Goal: Transaction & Acquisition: Purchase product/service

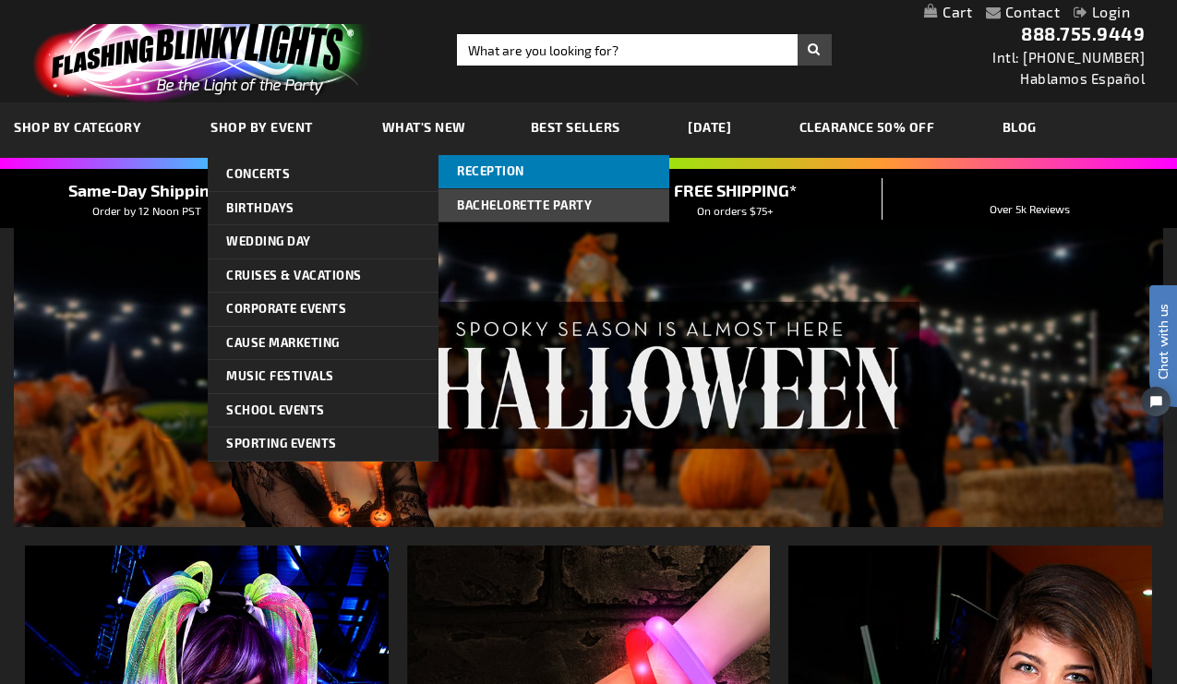
click at [475, 172] on span "Reception" at bounding box center [490, 170] width 67 height 15
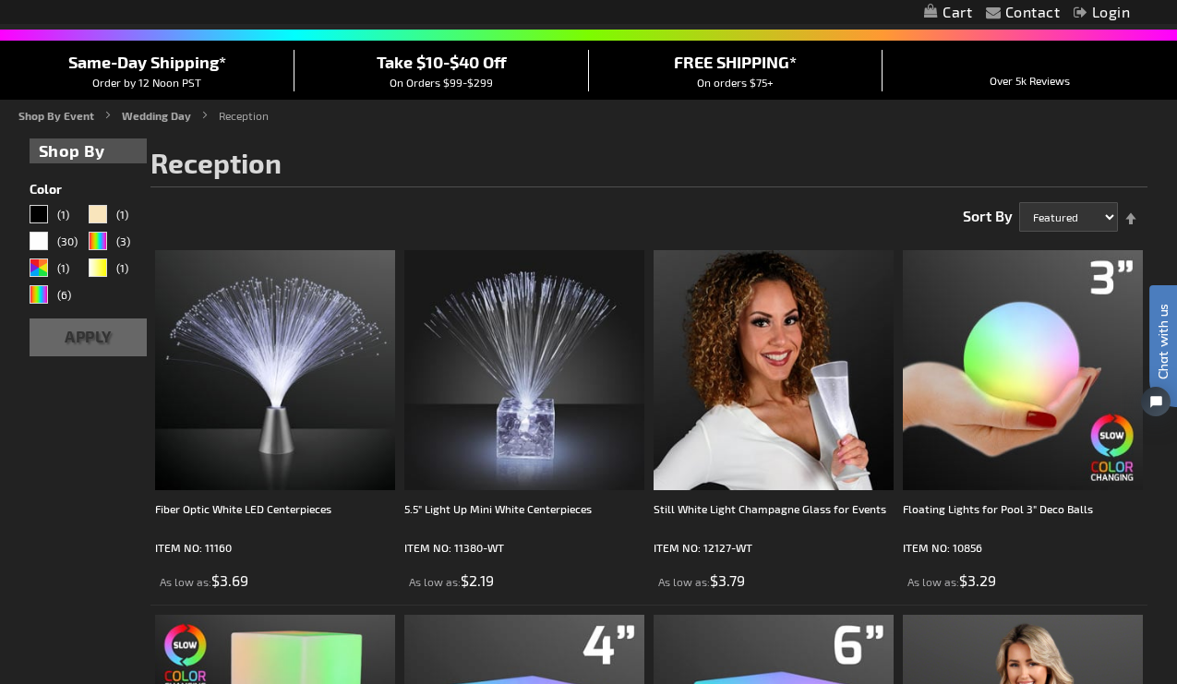
scroll to position [136, 0]
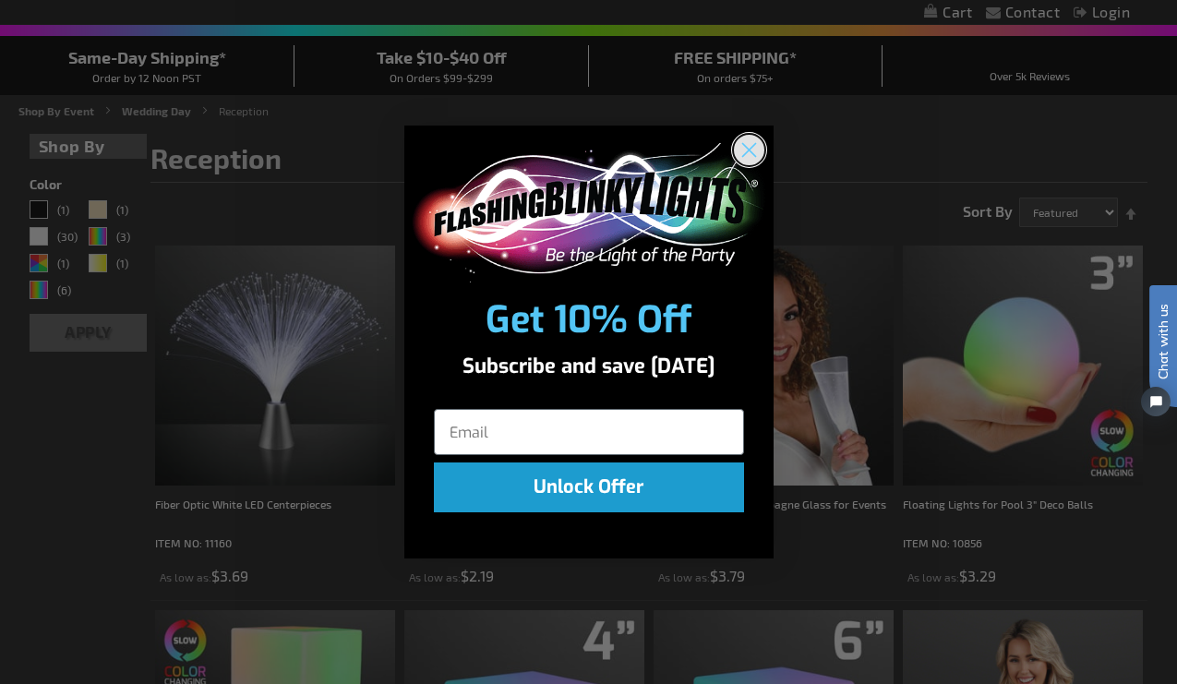
click at [749, 148] on circle "Close dialog" at bounding box center [748, 150] width 30 height 30
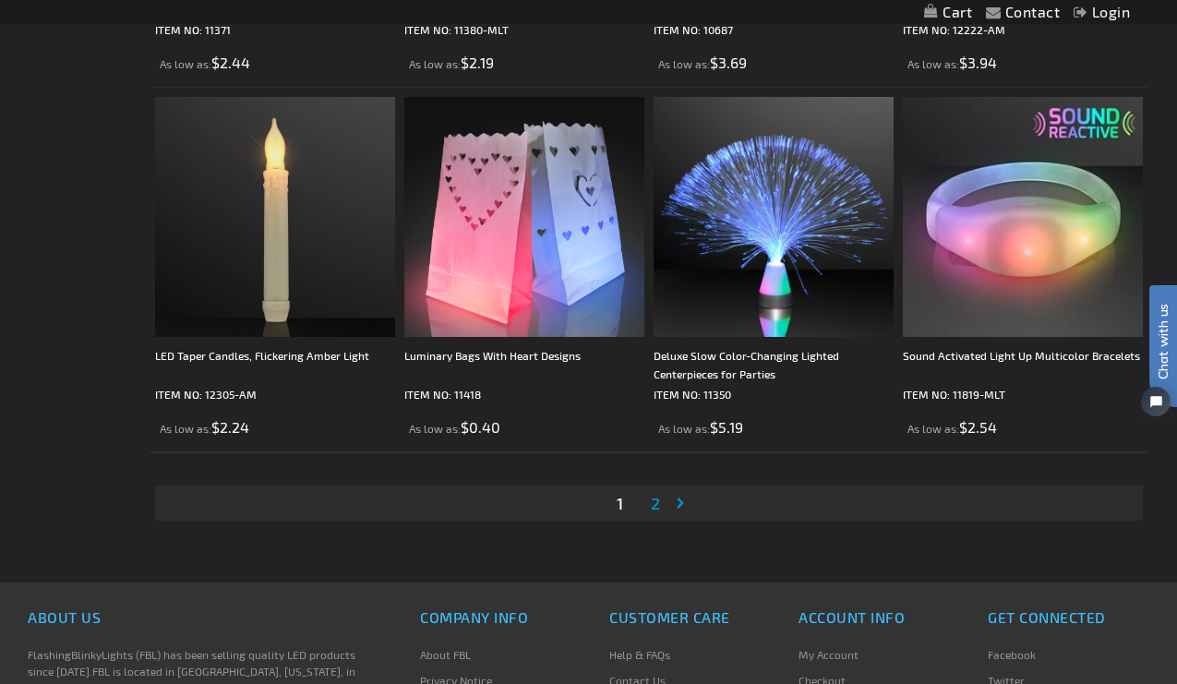
scroll to position [5394, 0]
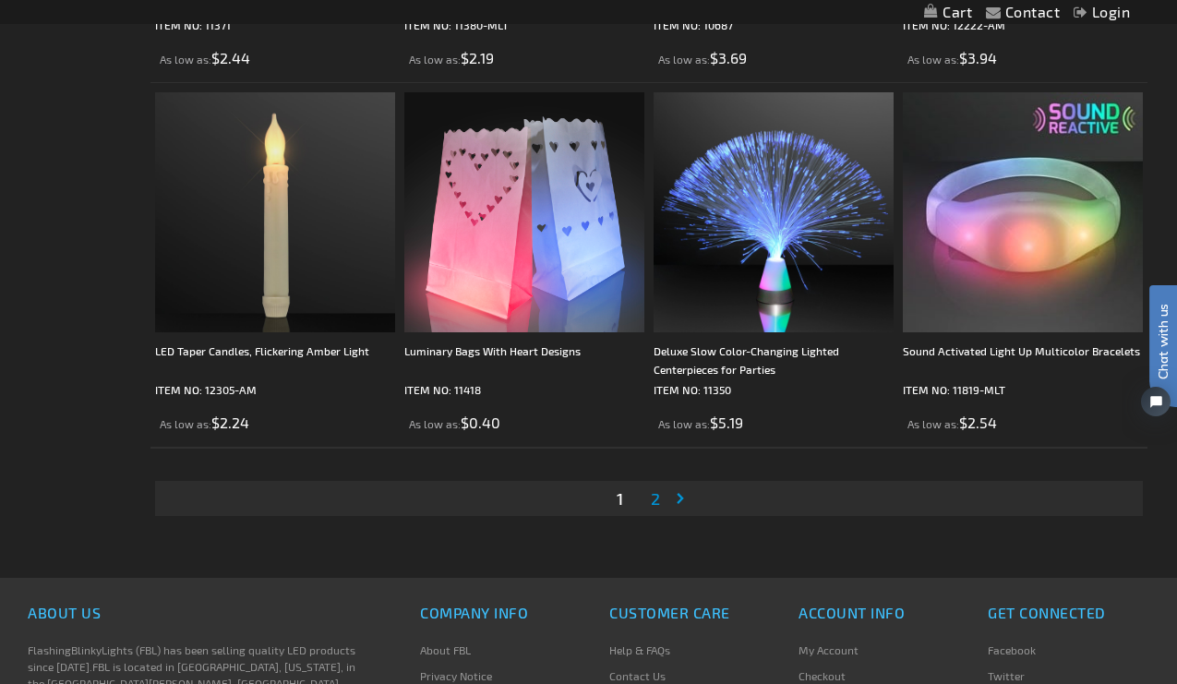
click at [655, 498] on span "2" at bounding box center [655, 498] width 9 height 20
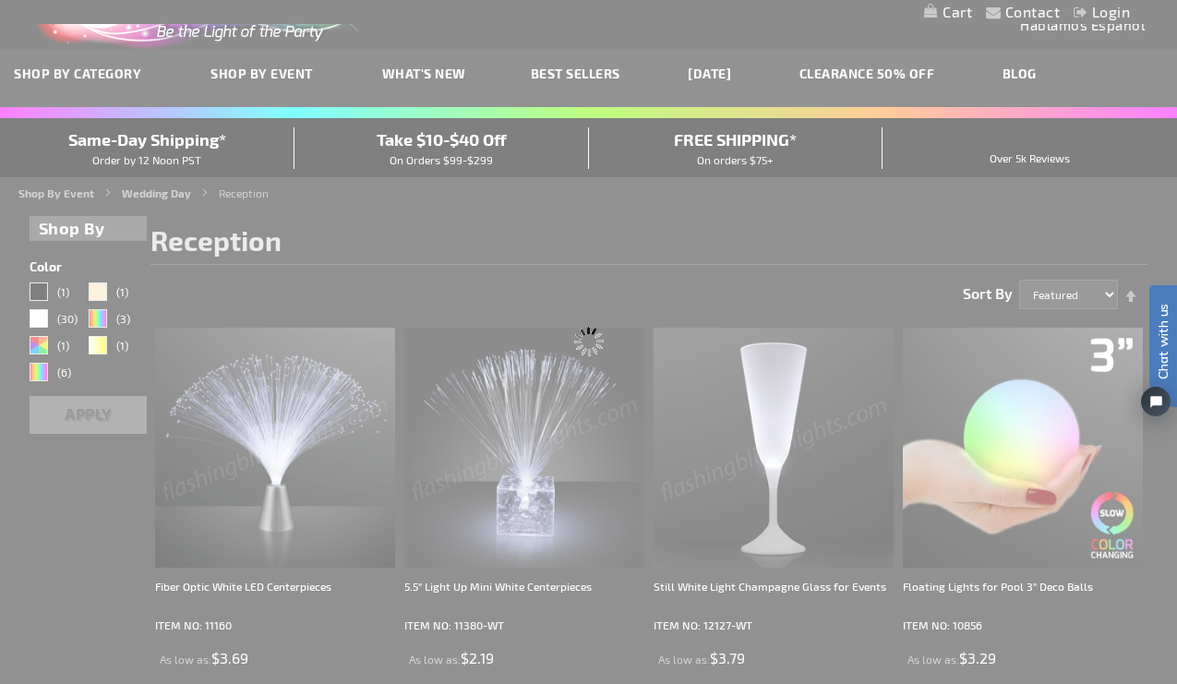
scroll to position [0, 0]
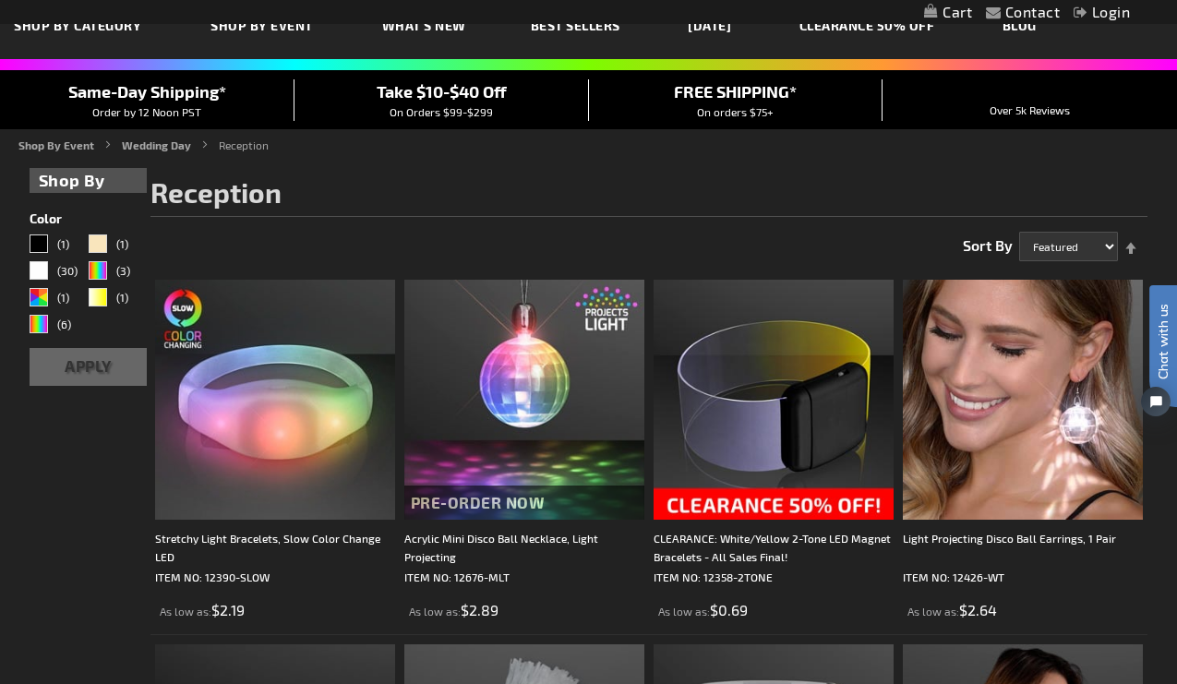
scroll to position [379, 0]
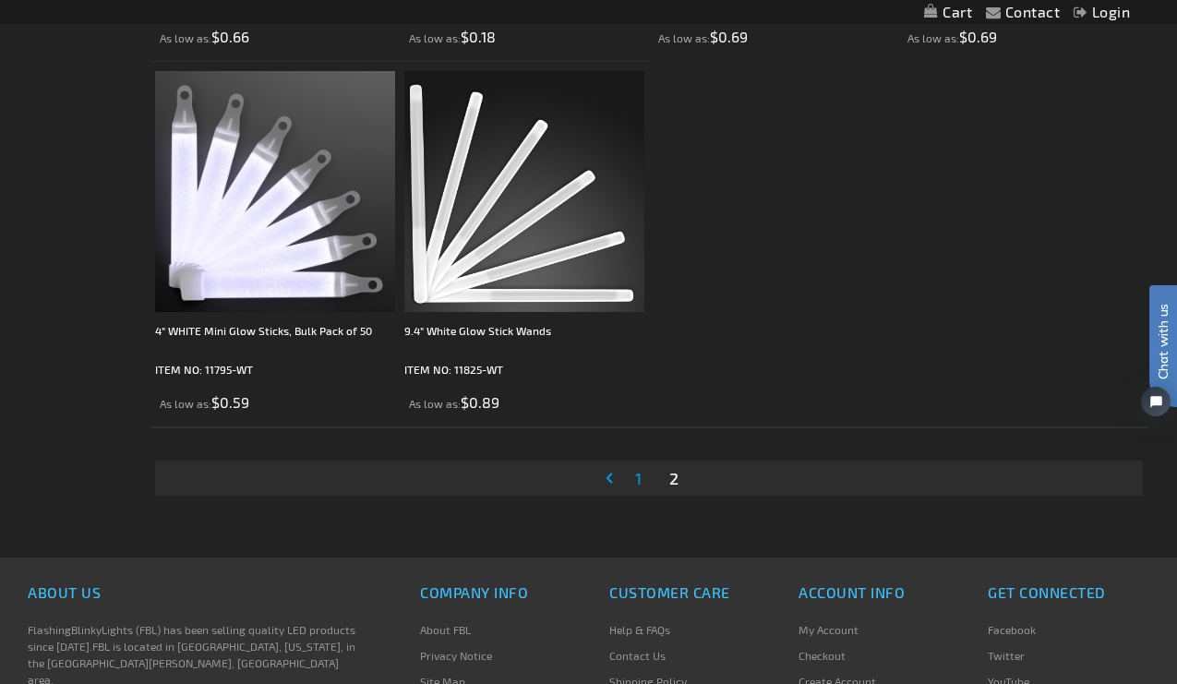
click at [637, 476] on span "1" at bounding box center [638, 478] width 6 height 20
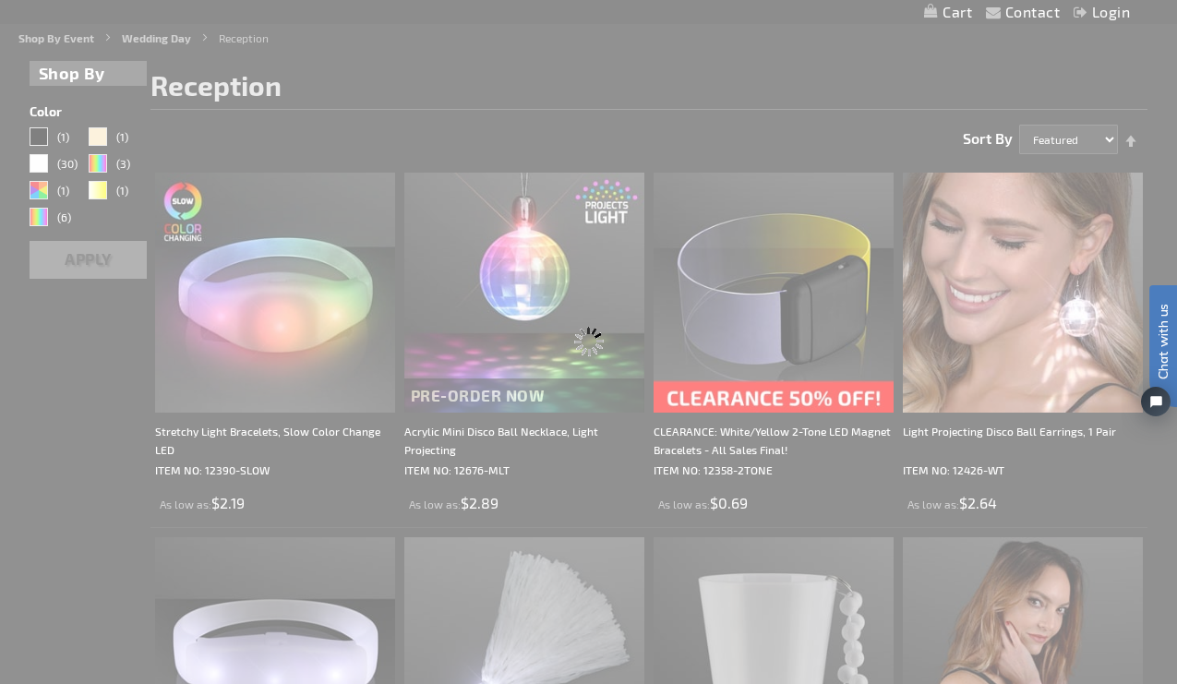
scroll to position [0, 0]
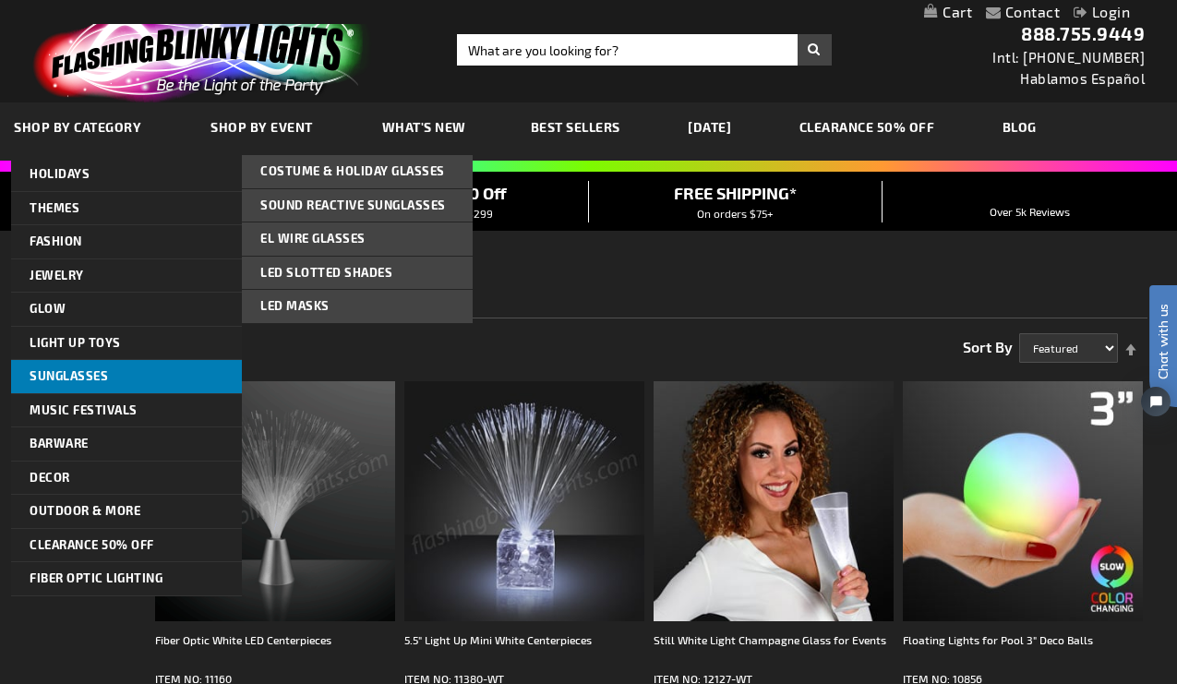
click at [69, 372] on span "Sunglasses" at bounding box center [69, 375] width 78 height 15
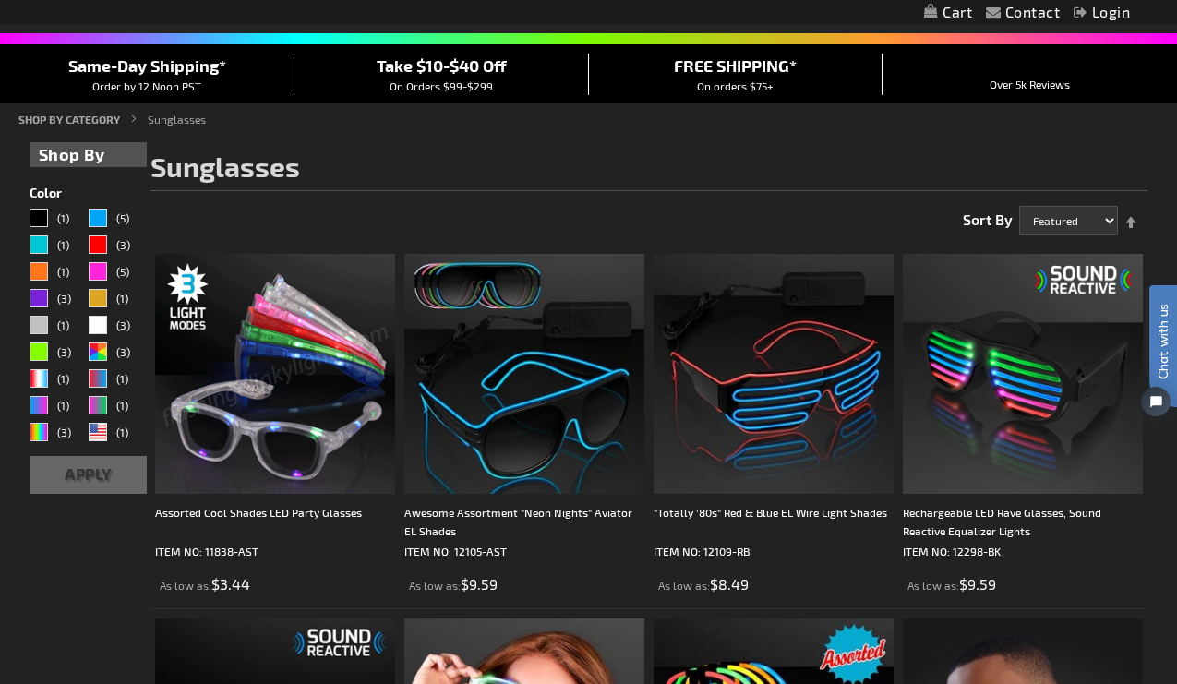
scroll to position [131, 0]
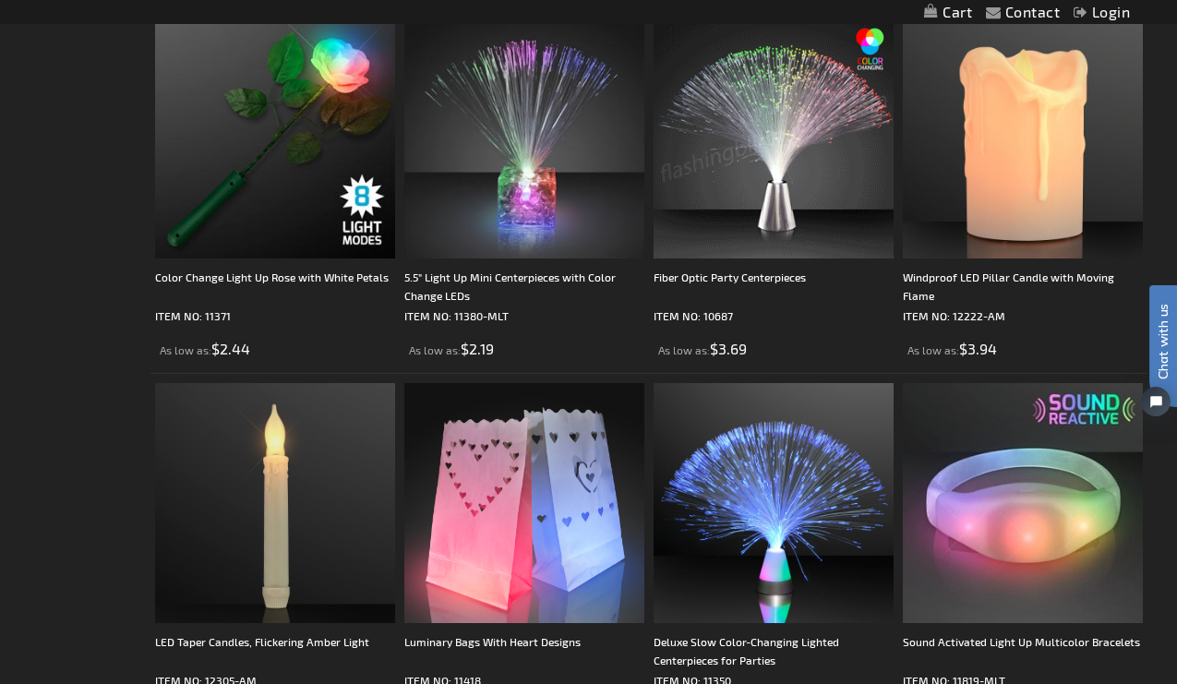
scroll to position [5231, 0]
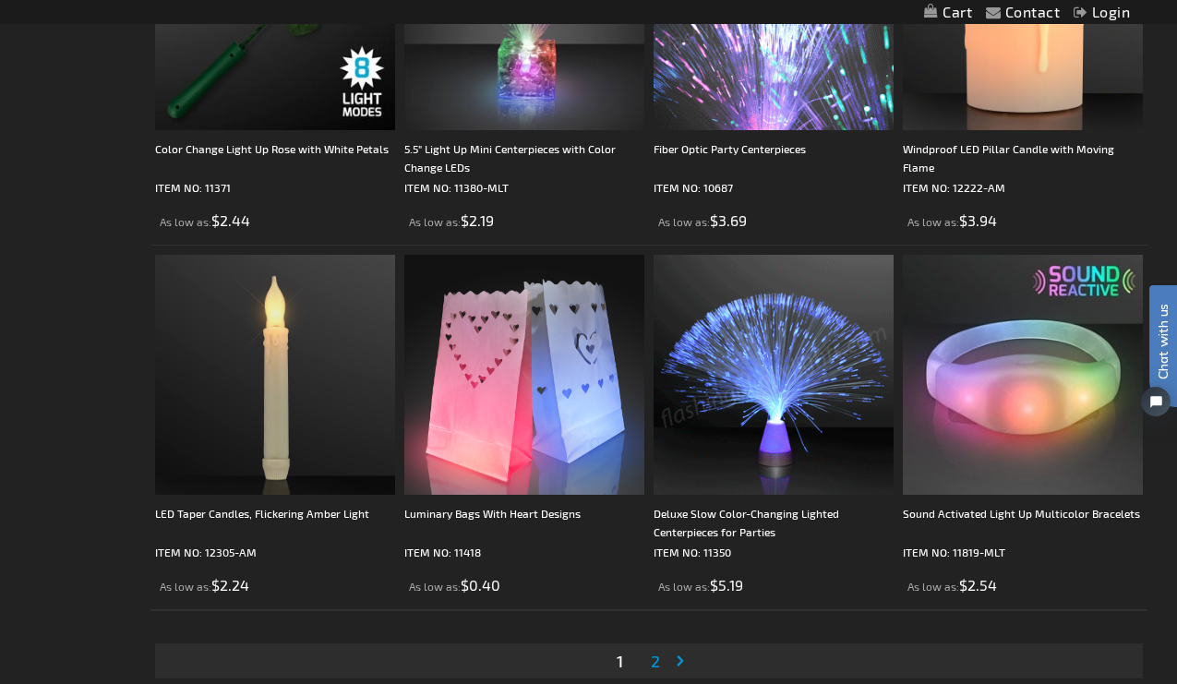
click at [655, 657] on span "2" at bounding box center [655, 661] width 9 height 20
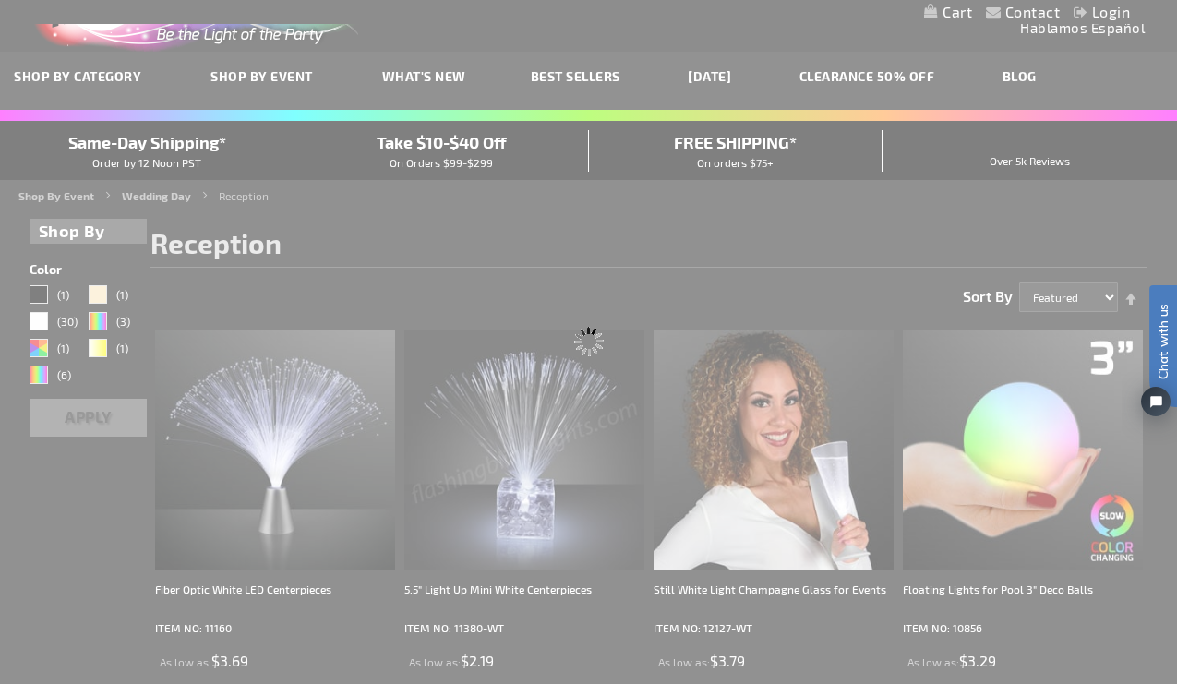
scroll to position [0, 0]
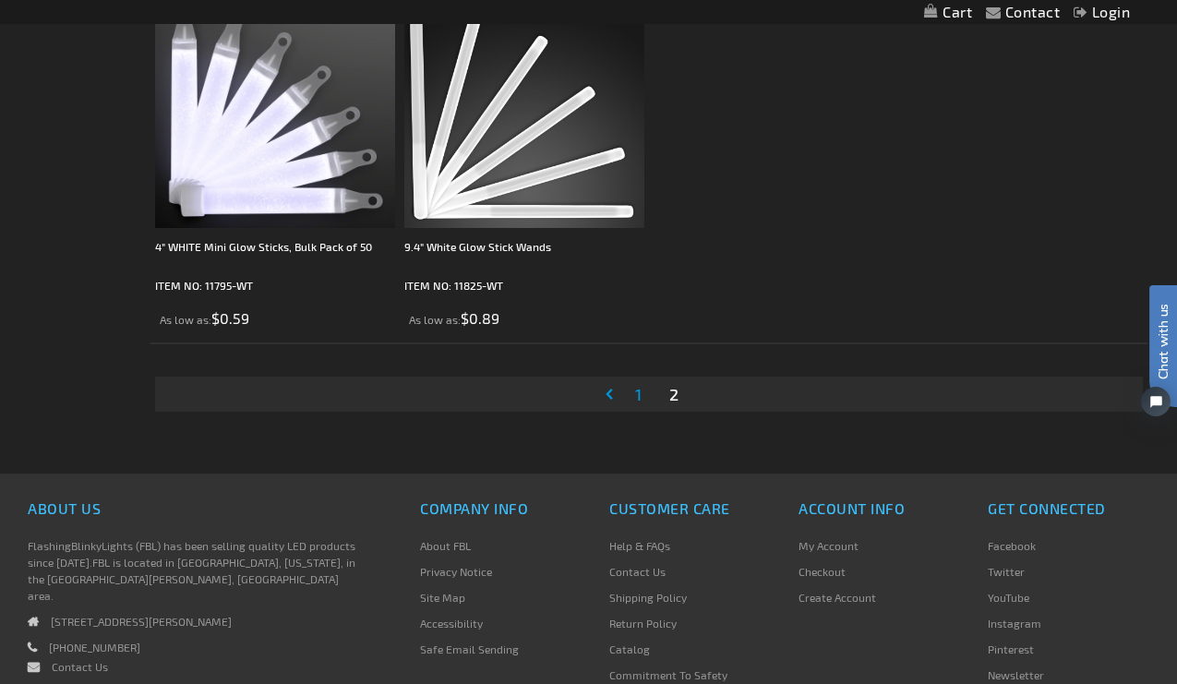
scroll to position [2430, 0]
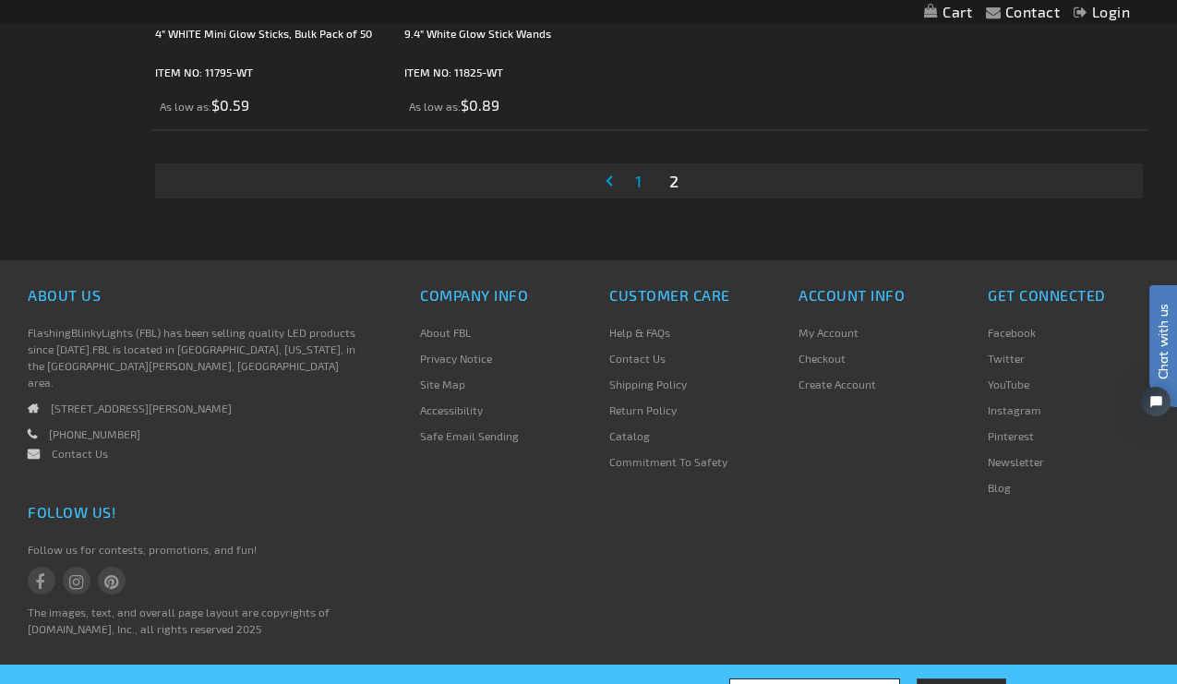
click at [644, 179] on link "Page 1" at bounding box center [638, 181] width 14 height 28
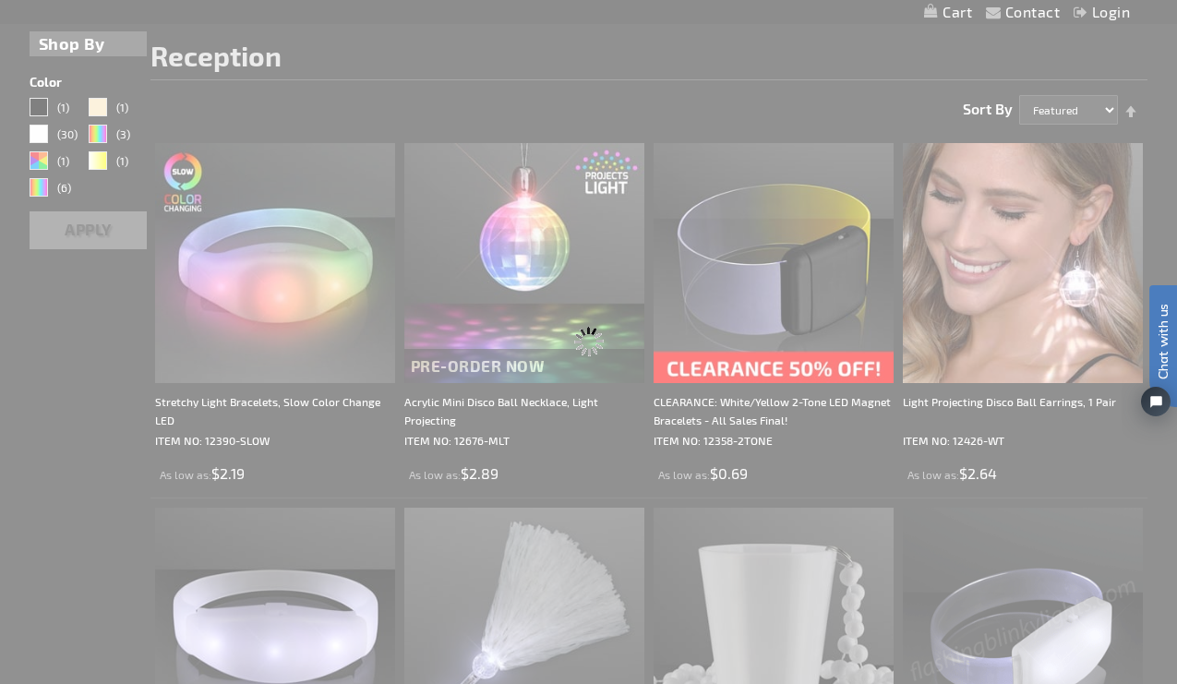
scroll to position [0, 0]
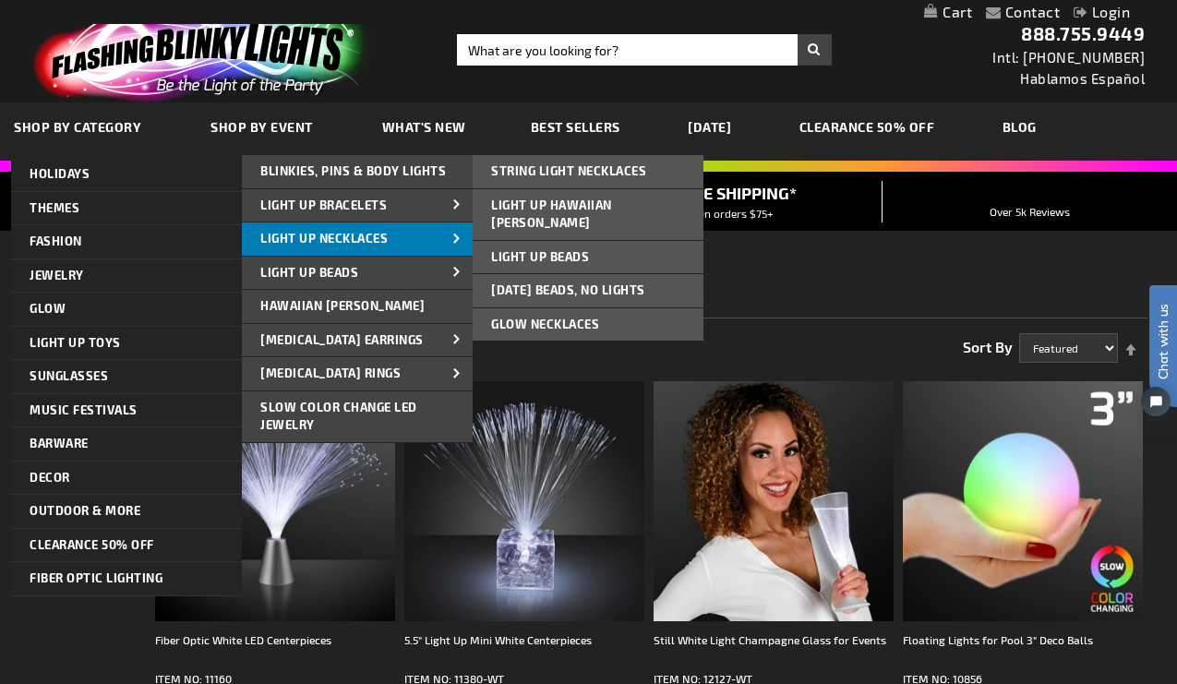
click at [353, 235] on span "Light Up Necklaces" at bounding box center [323, 238] width 127 height 15
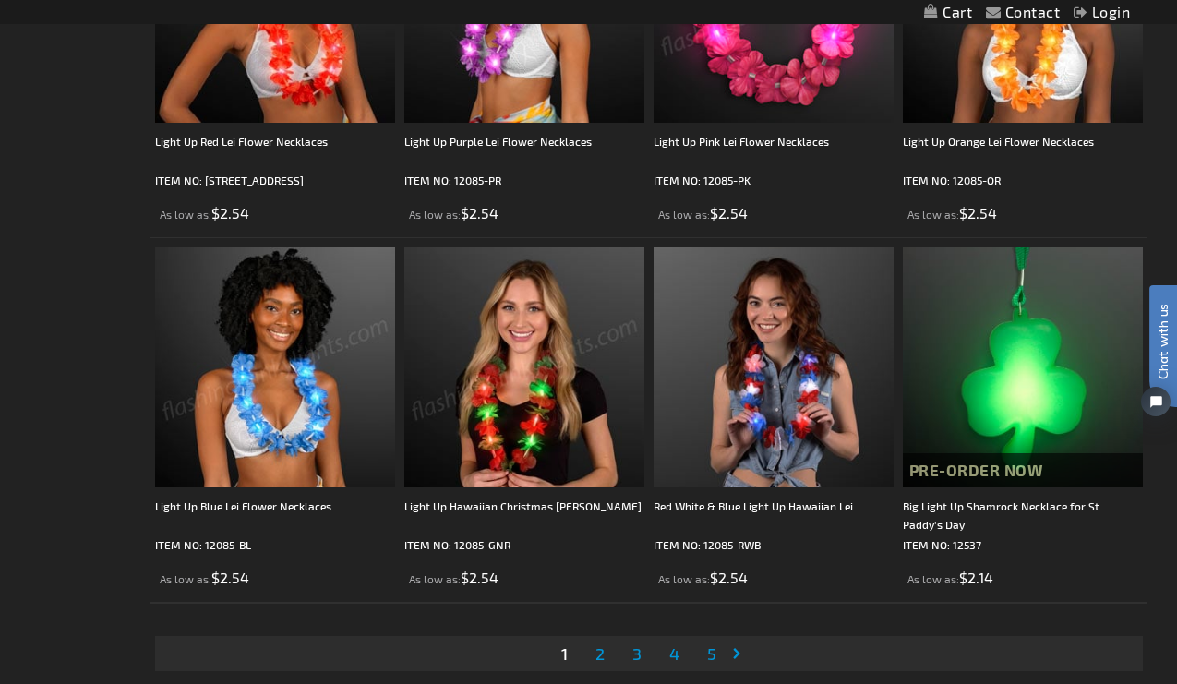
scroll to position [5270, 0]
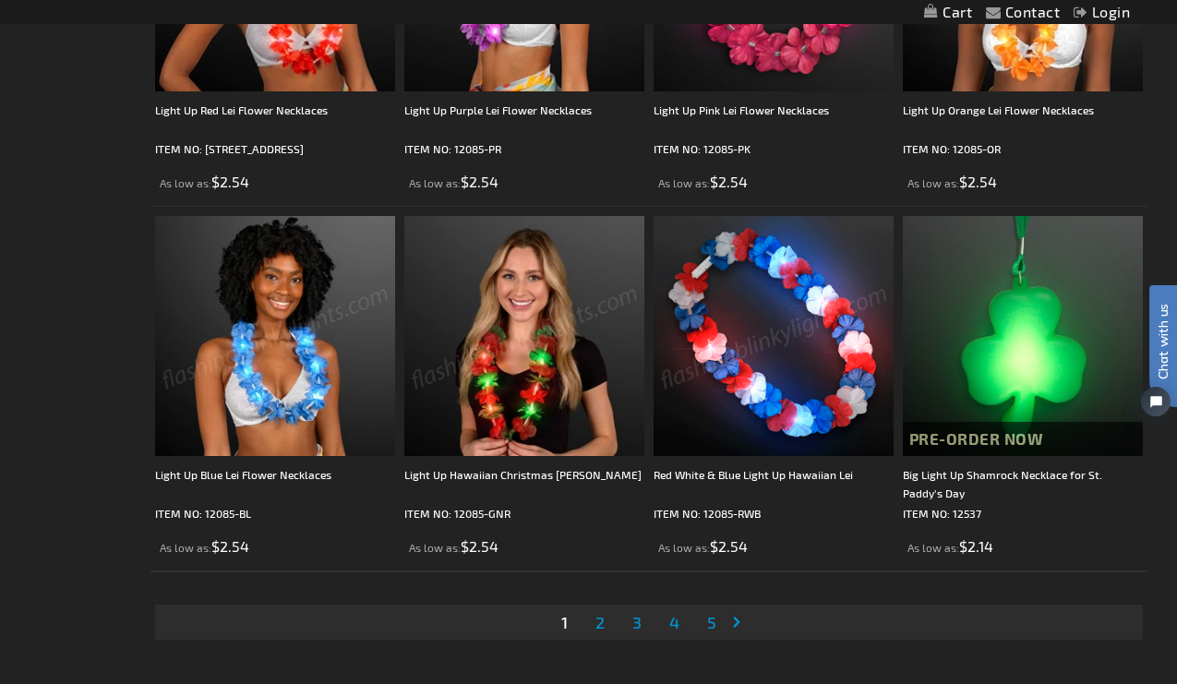
click at [605, 622] on span "2" at bounding box center [599, 622] width 9 height 20
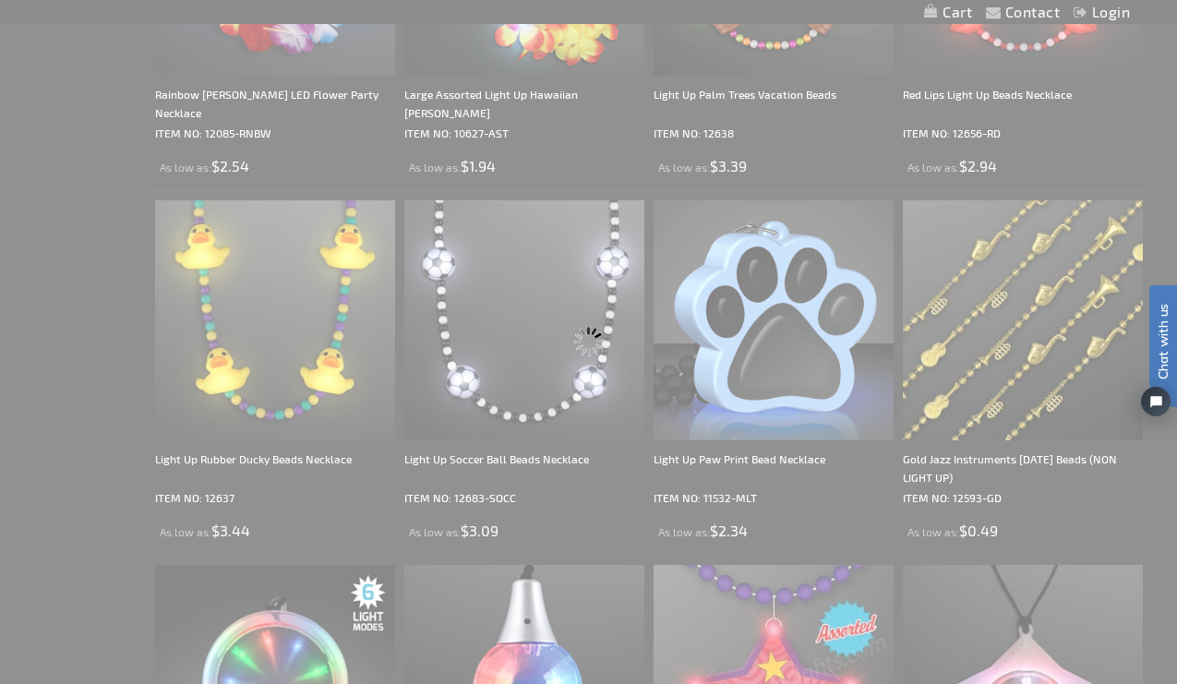
scroll to position [0, 0]
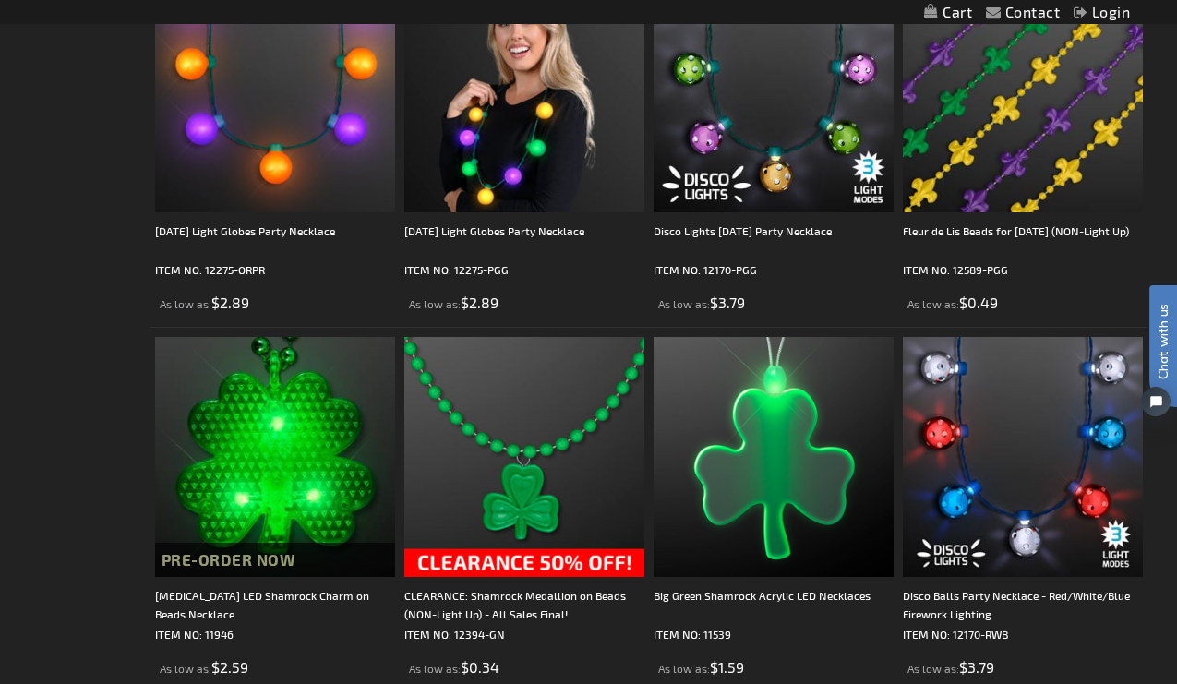
scroll to position [5709, 0]
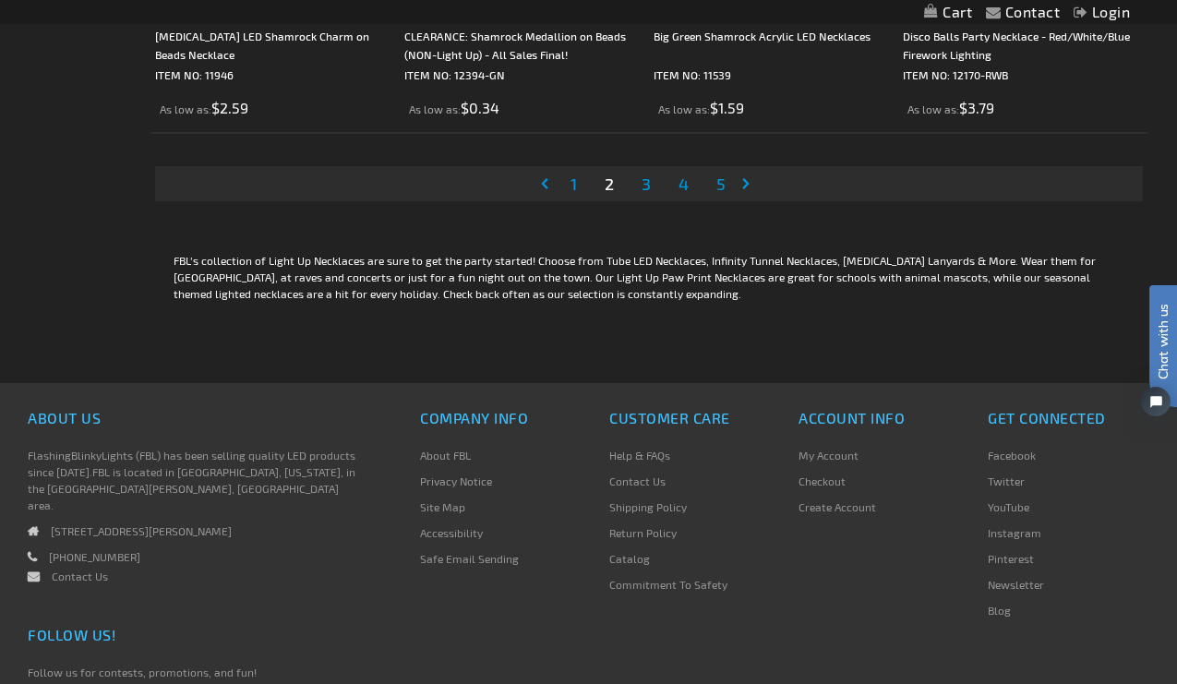
click at [647, 184] on span "3" at bounding box center [645, 184] width 9 height 20
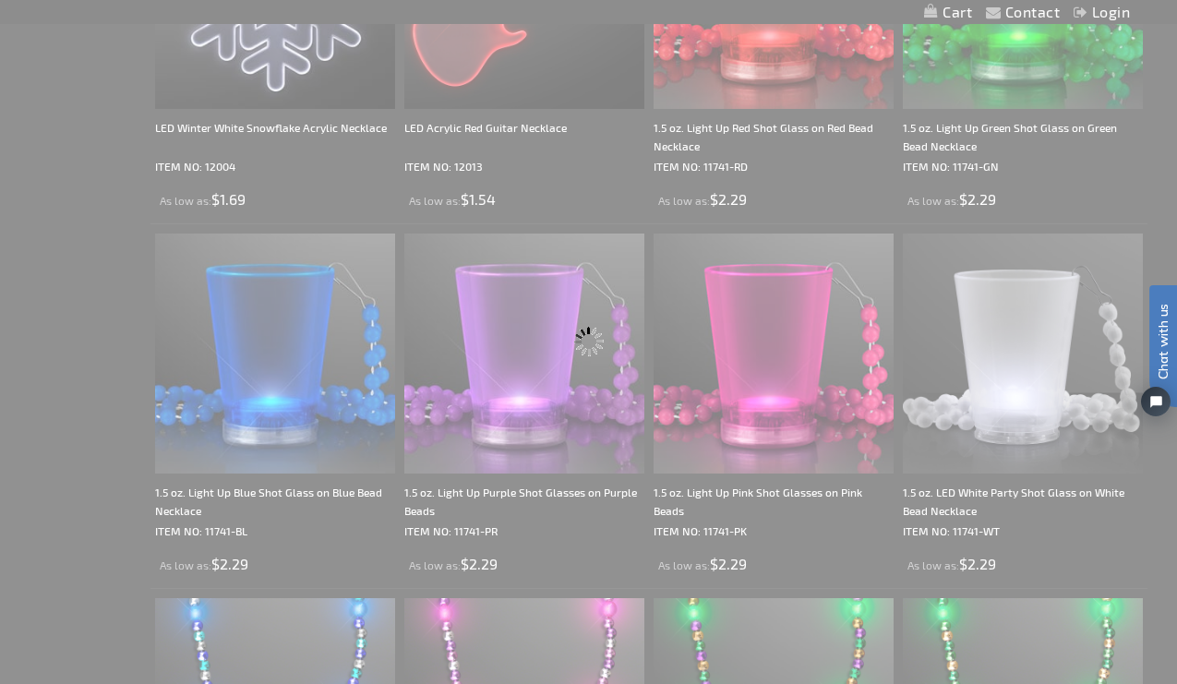
scroll to position [0, 0]
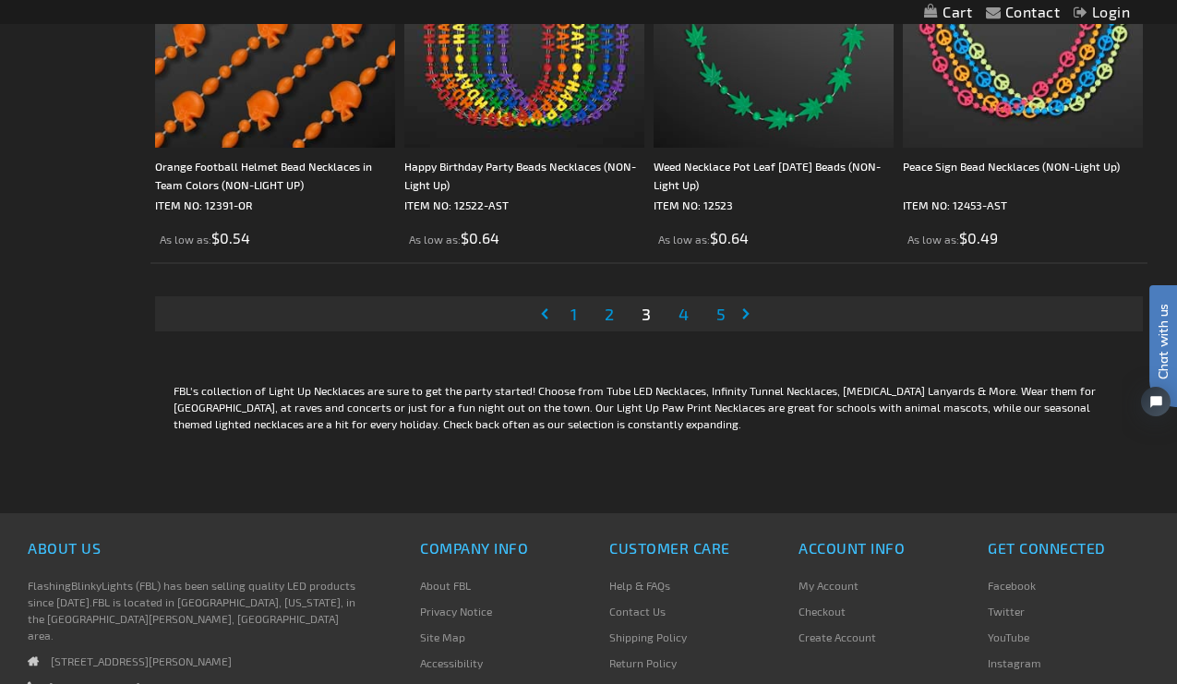
scroll to position [5700, 0]
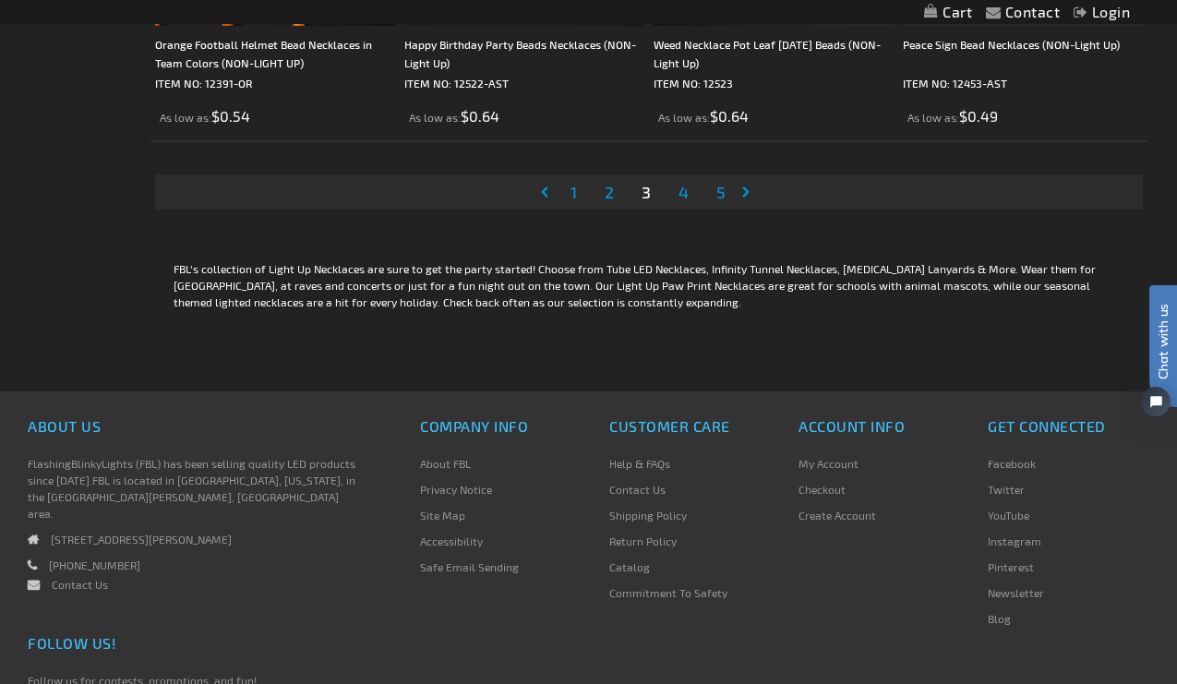
click at [689, 201] on link "Page 4" at bounding box center [684, 192] width 18 height 28
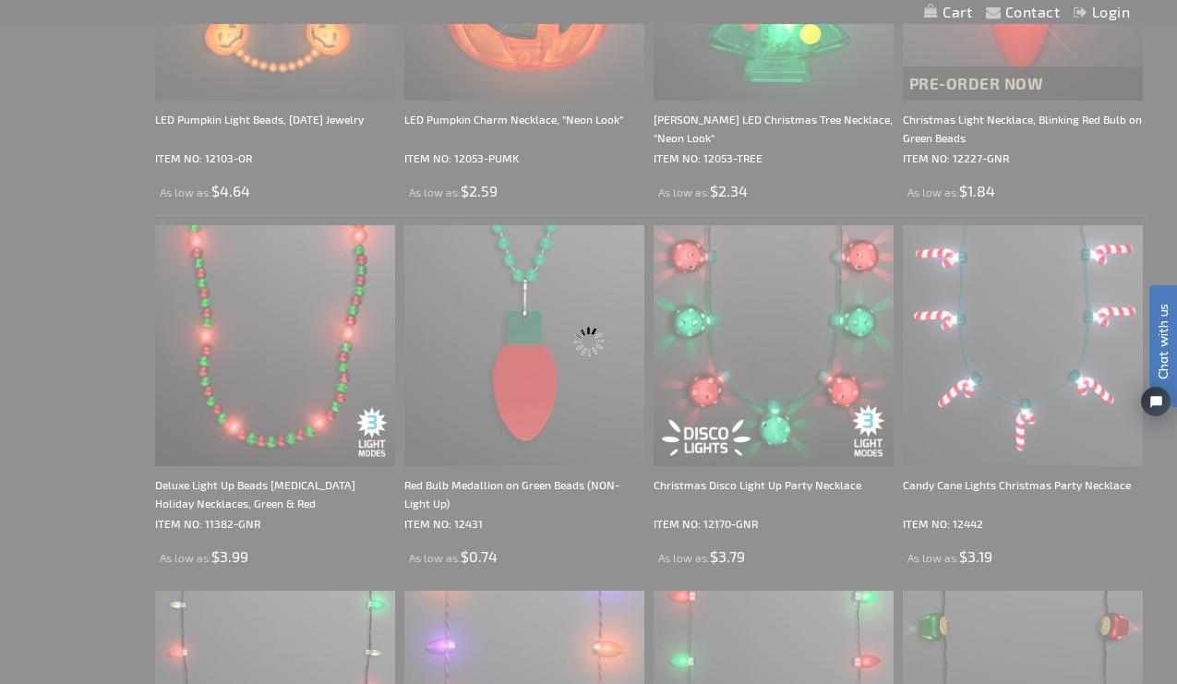
scroll to position [0, 0]
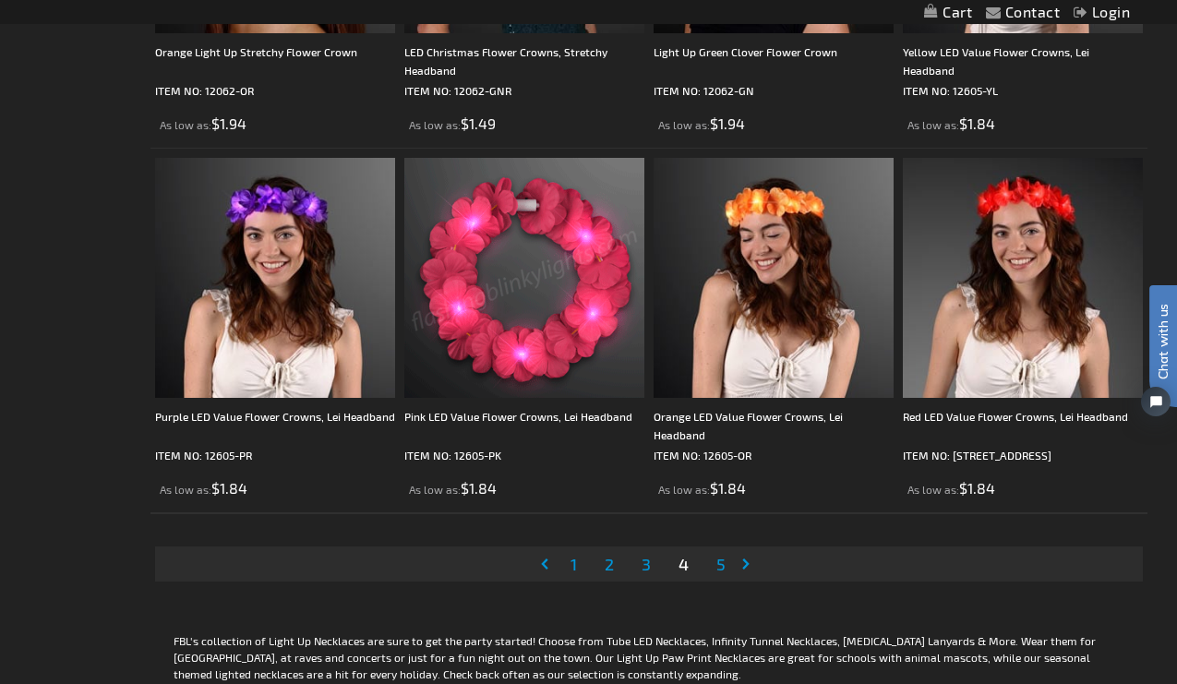
scroll to position [5754, 0]
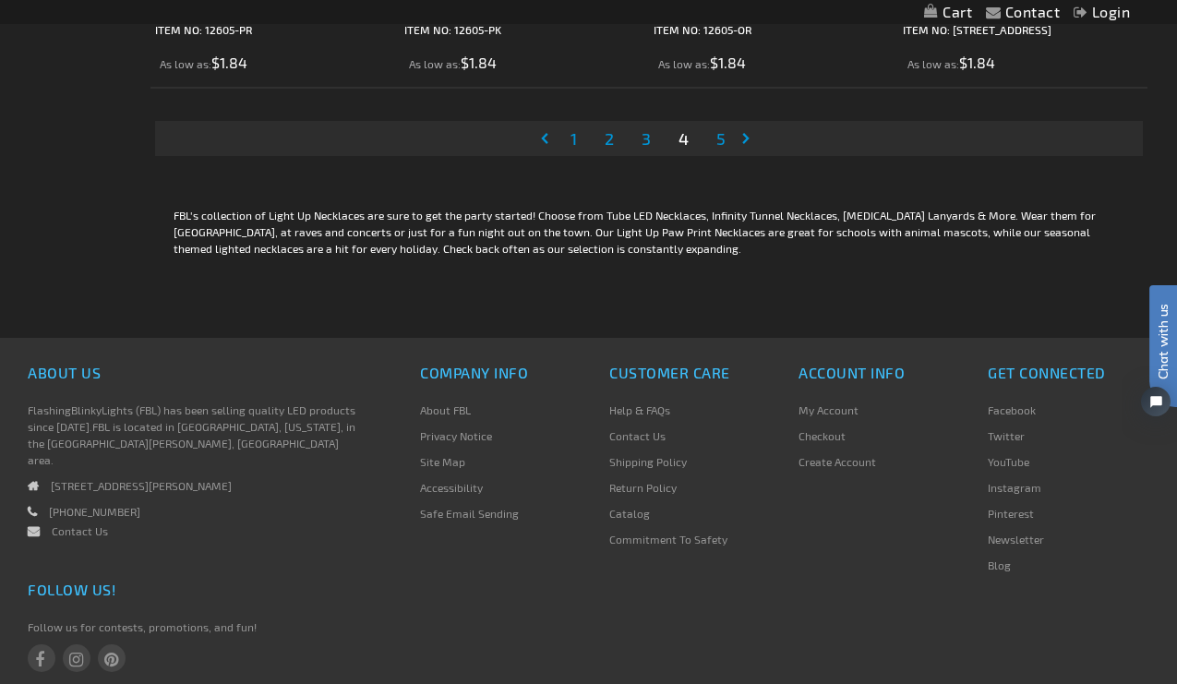
click at [576, 136] on span "1" at bounding box center [573, 138] width 6 height 20
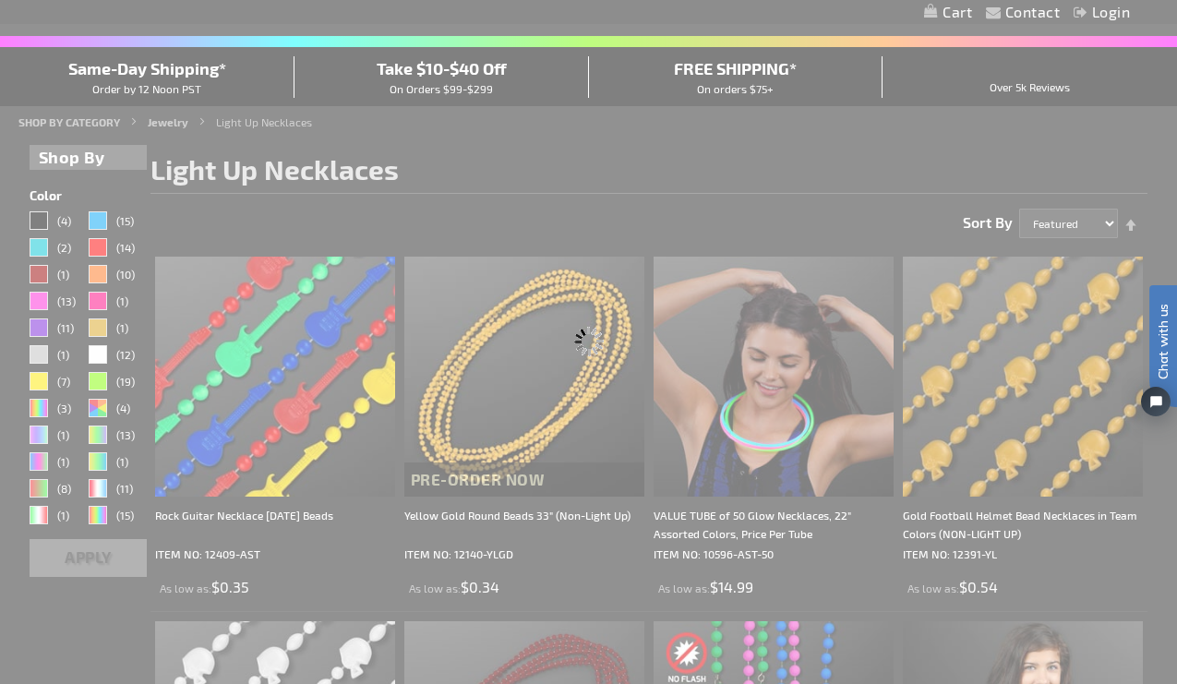
scroll to position [0, 0]
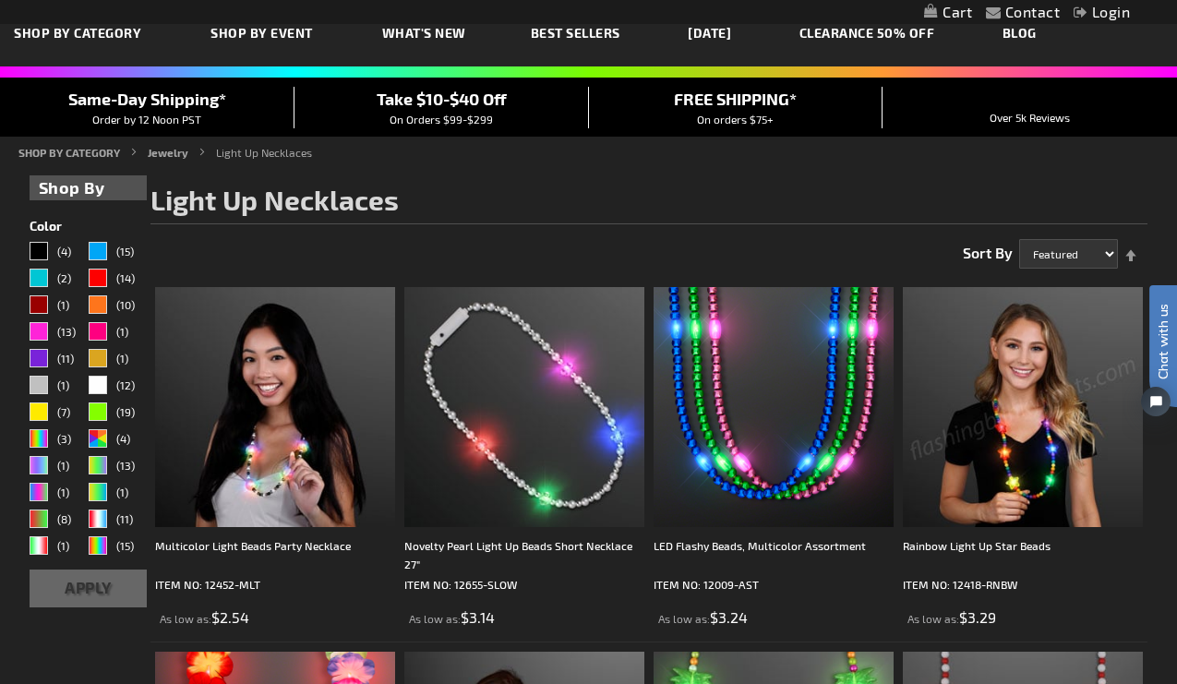
scroll to position [669, 0]
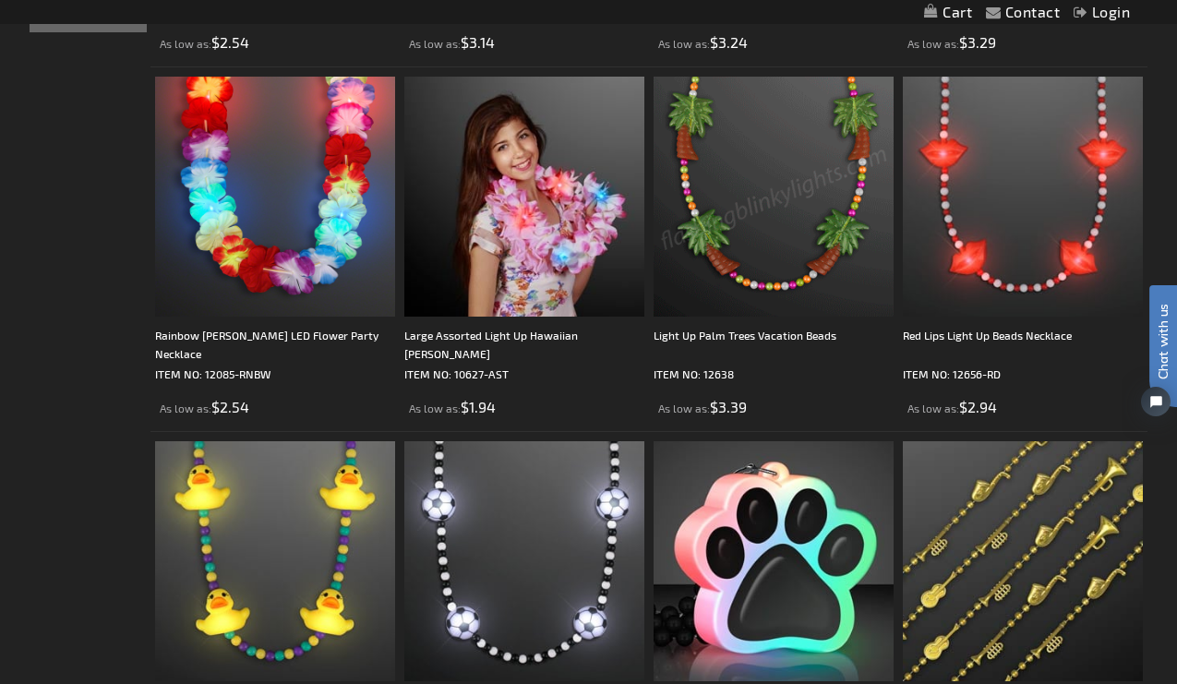
click at [814, 259] on img at bounding box center [773, 197] width 240 height 240
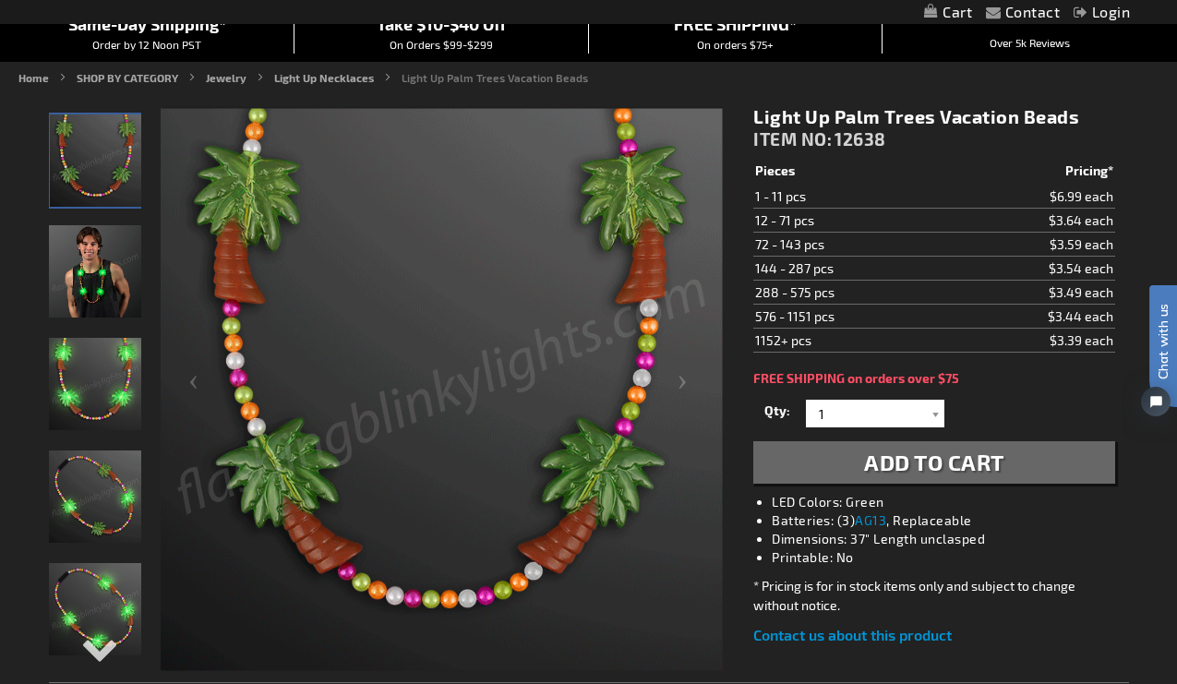
scroll to position [167, 0]
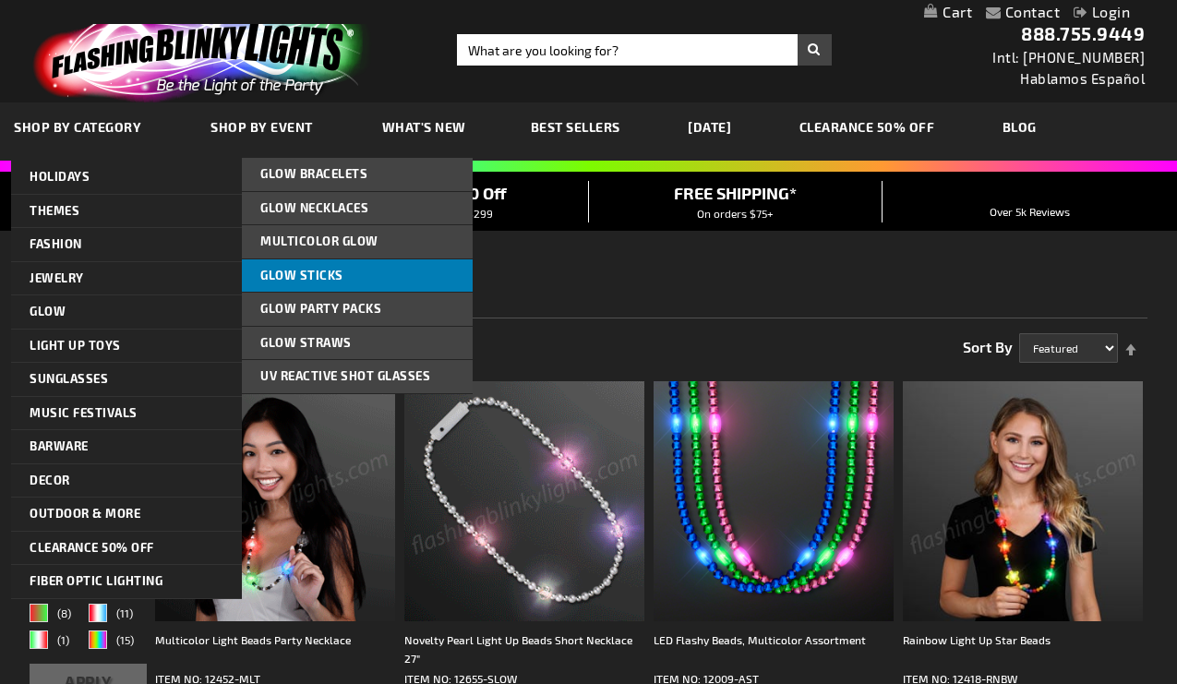
click at [310, 271] on span "Glow Sticks" at bounding box center [301, 275] width 83 height 15
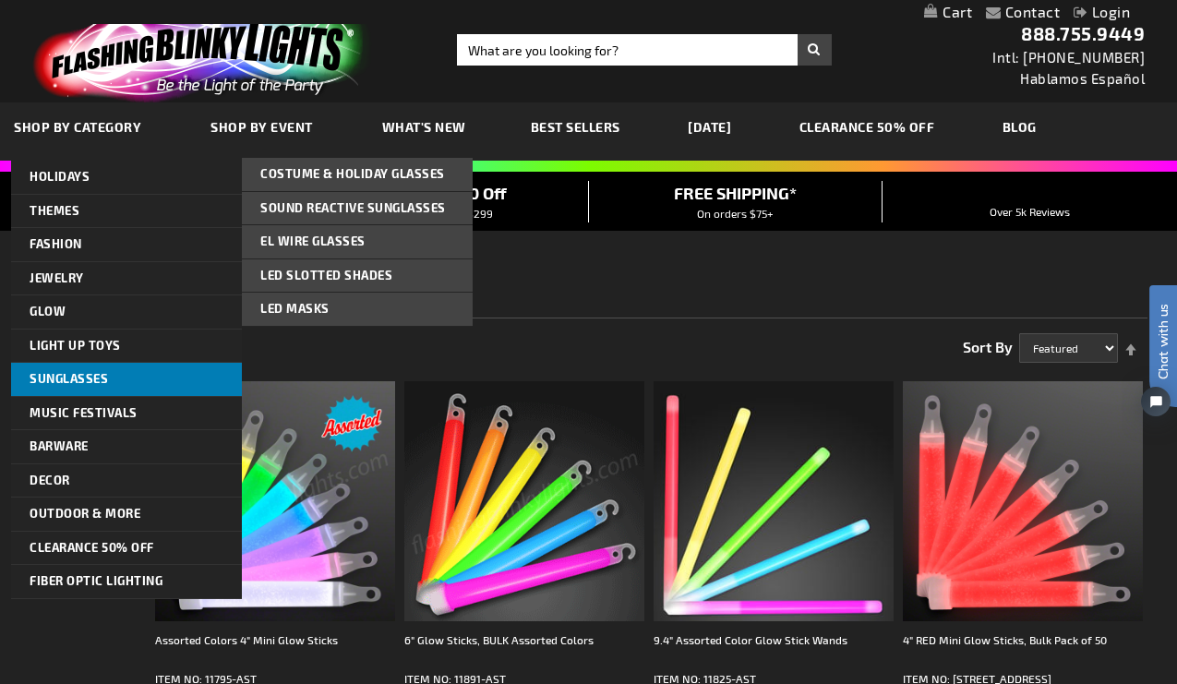
click at [64, 376] on span "Sunglasses" at bounding box center [69, 378] width 78 height 15
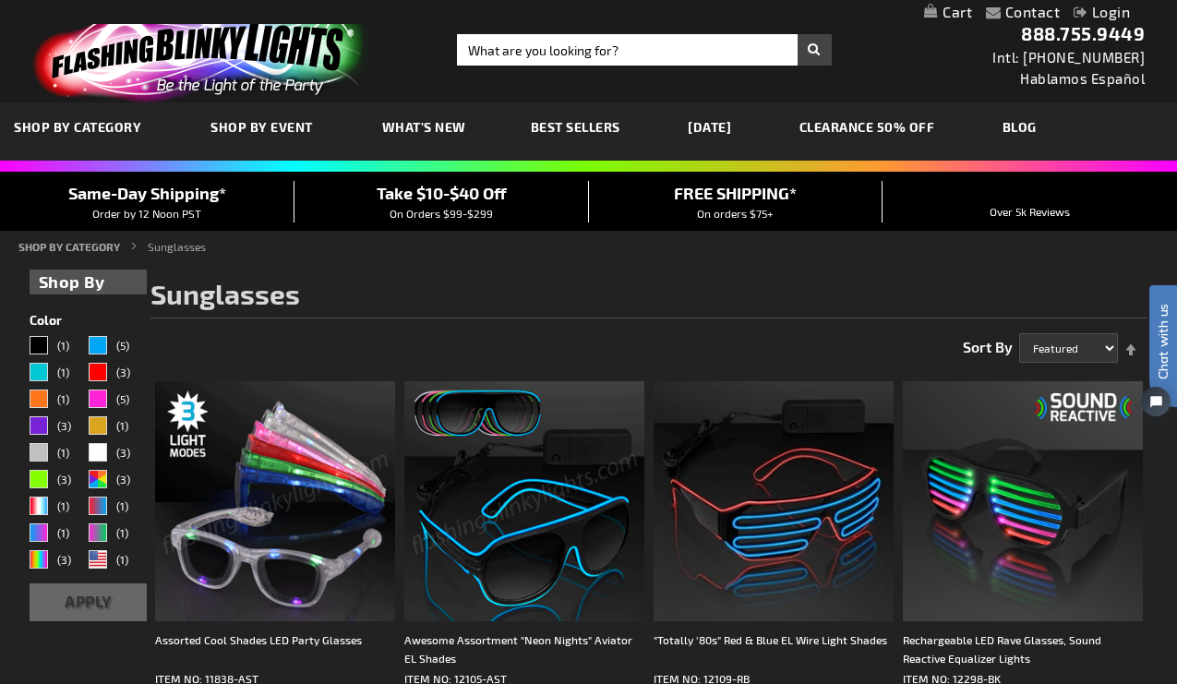
scroll to position [-1, 0]
click at [235, 498] on img at bounding box center [275, 501] width 240 height 240
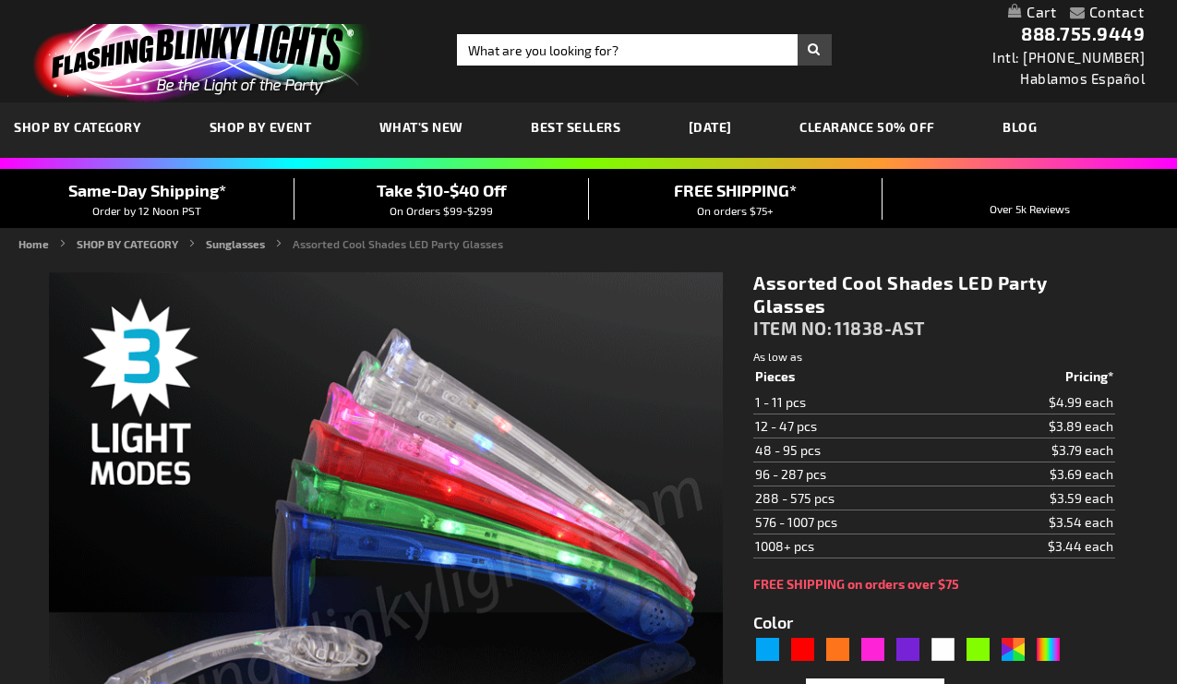
type input "5630"
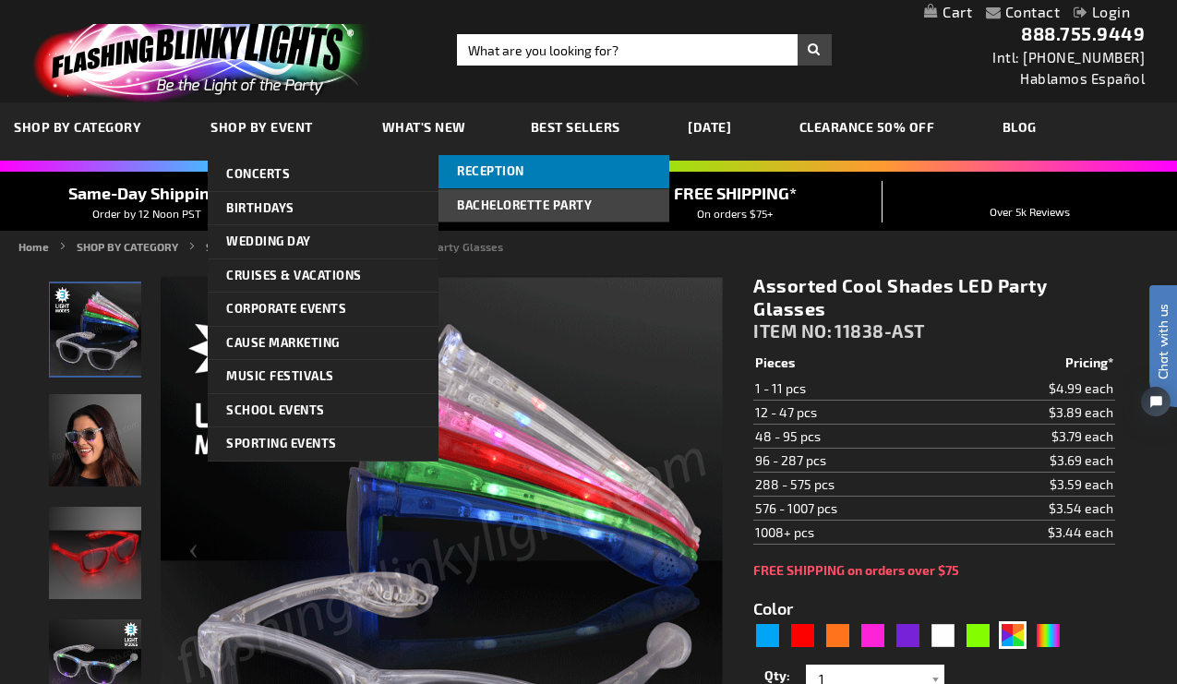
click at [512, 176] on span "Reception" at bounding box center [490, 170] width 67 height 15
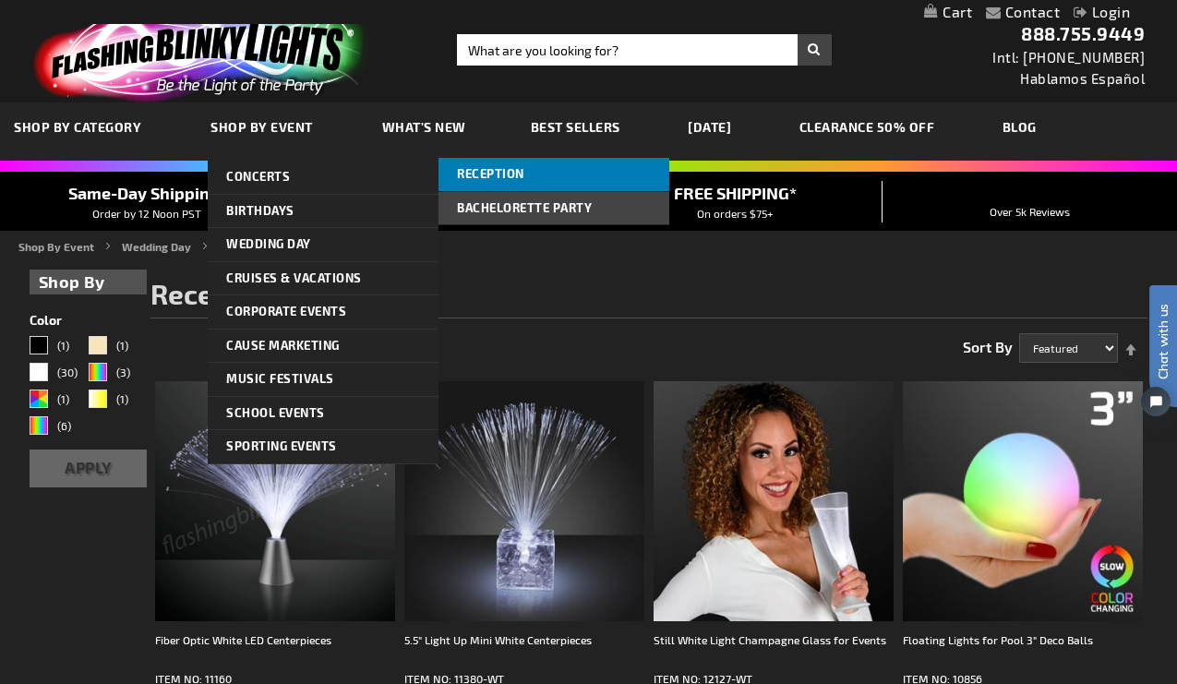
click at [519, 172] on span "Reception" at bounding box center [490, 173] width 67 height 15
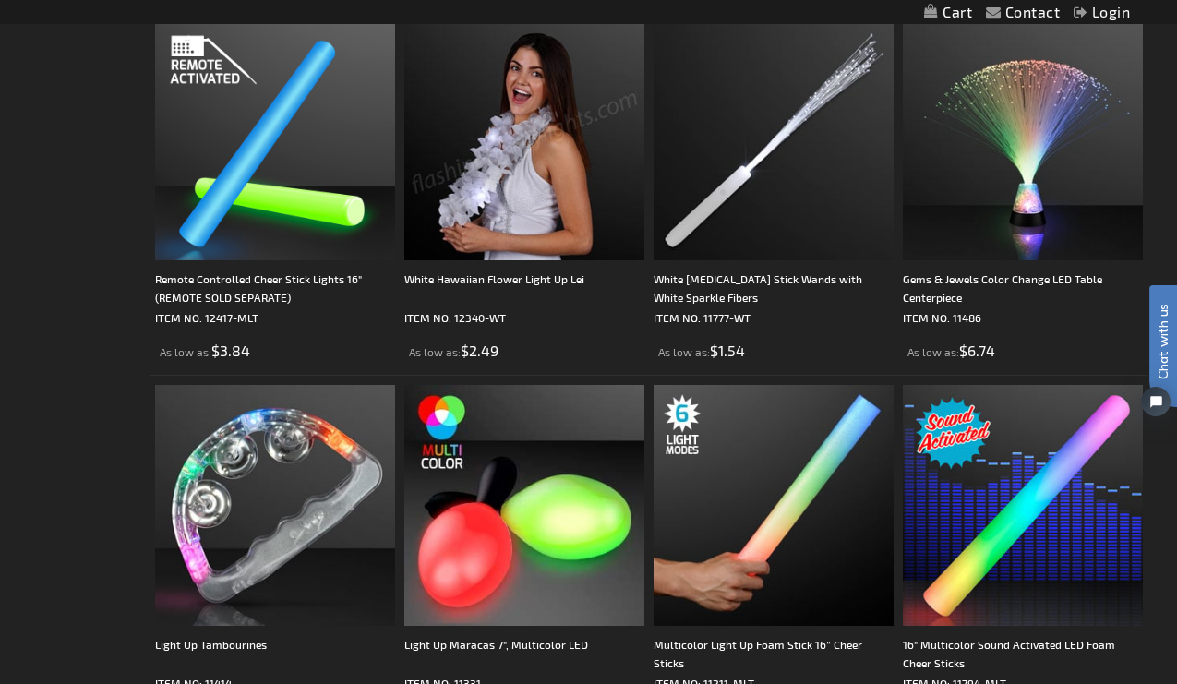
scroll to position [1843, 0]
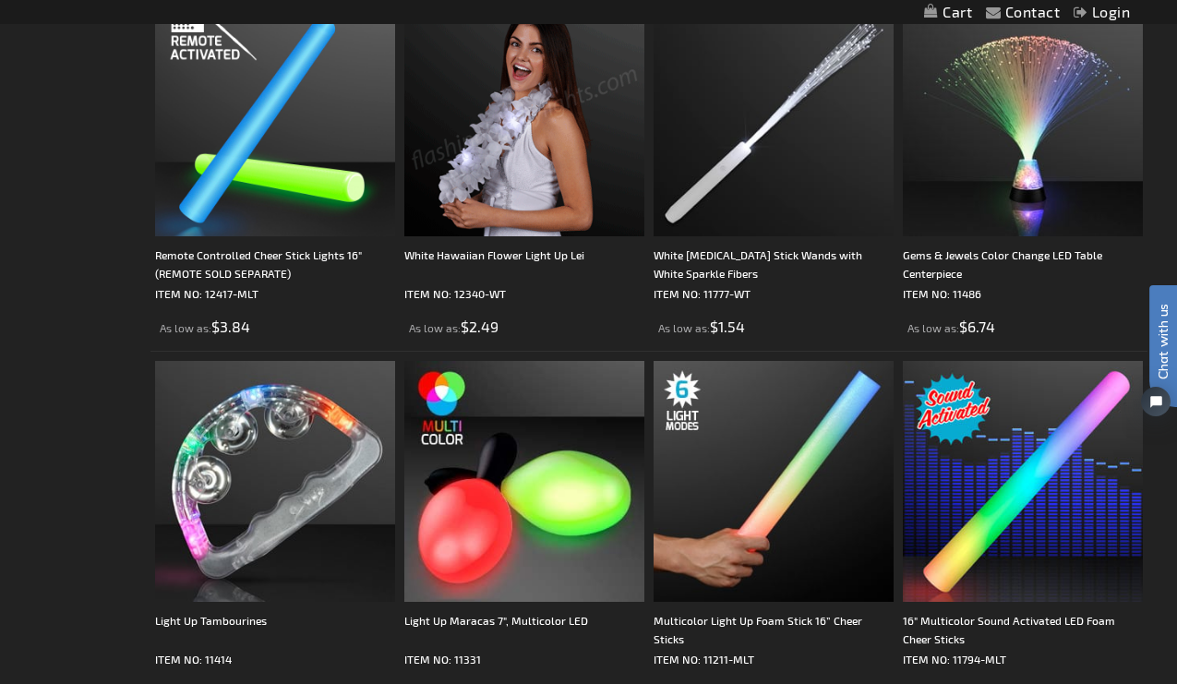
click at [528, 132] on img at bounding box center [524, 116] width 240 height 240
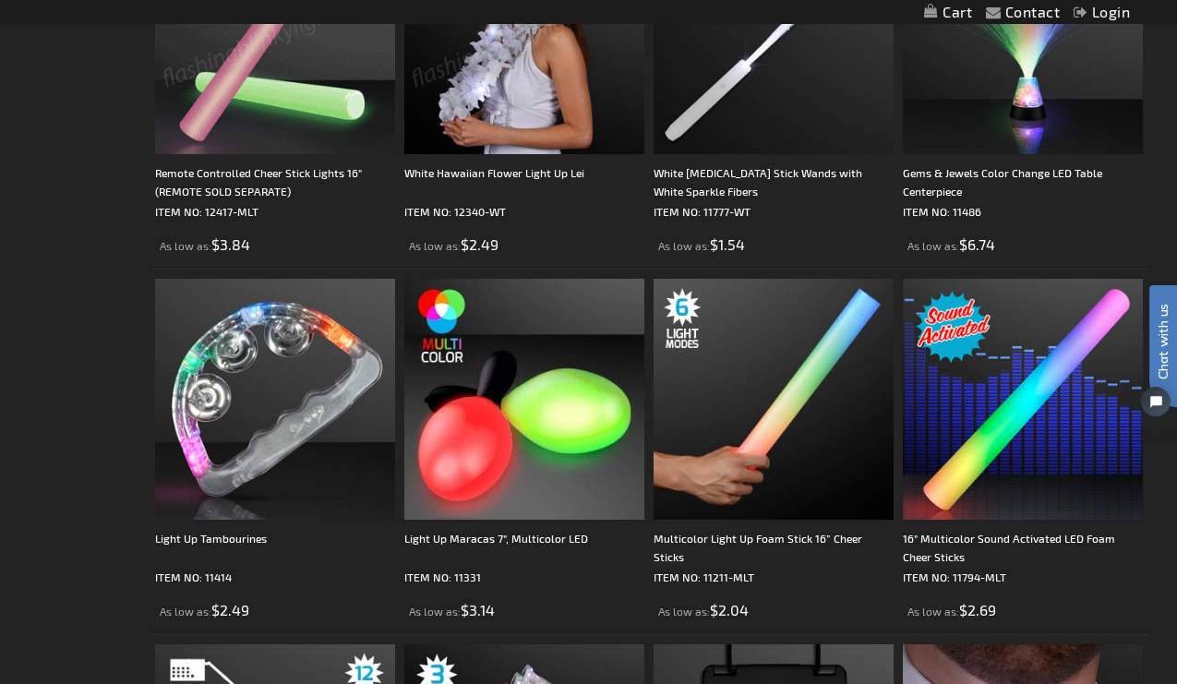
scroll to position [1922, 0]
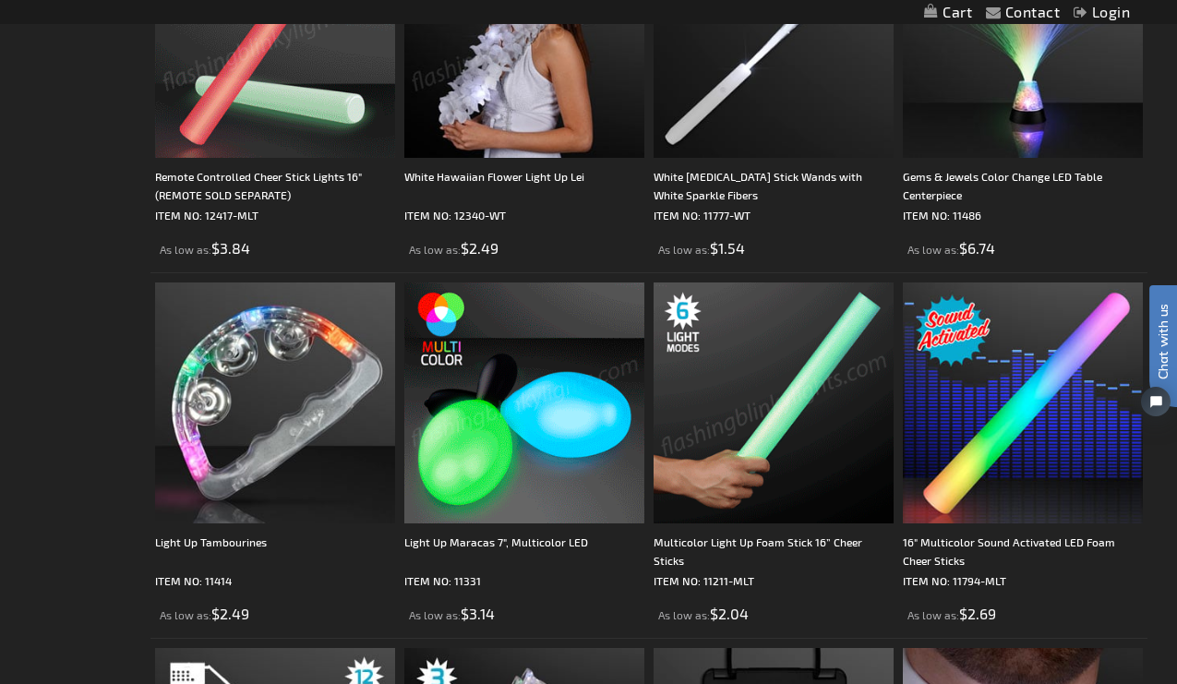
click at [782, 374] on img at bounding box center [773, 402] width 240 height 240
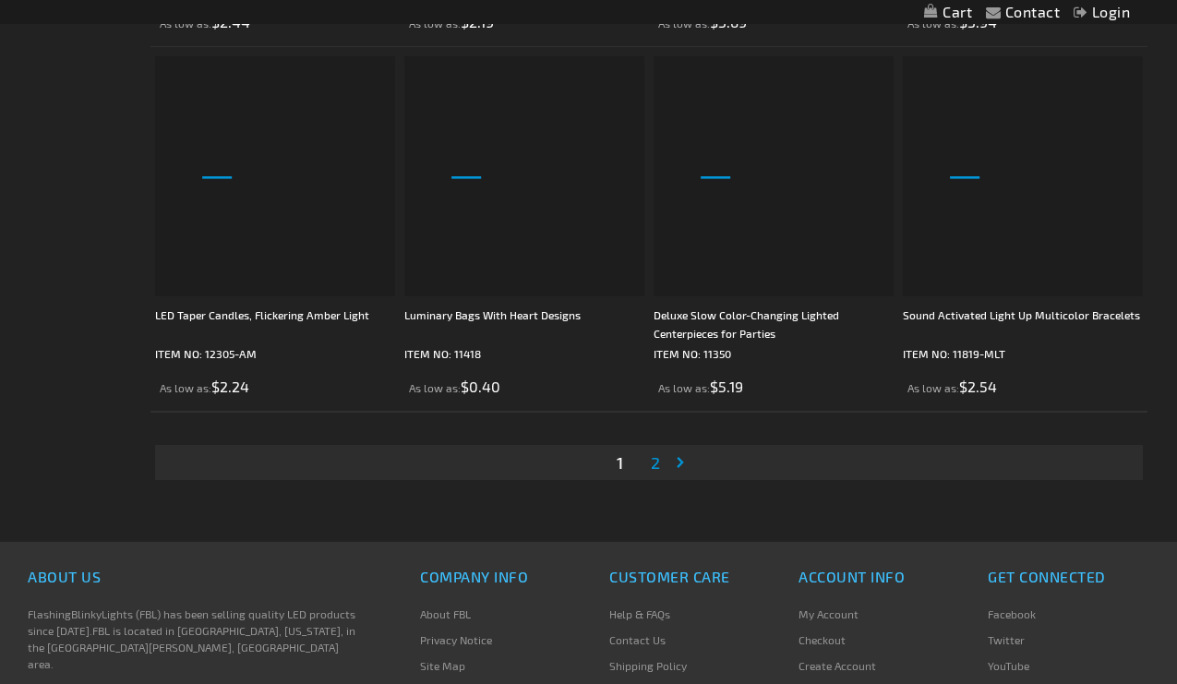
scroll to position [5428, 0]
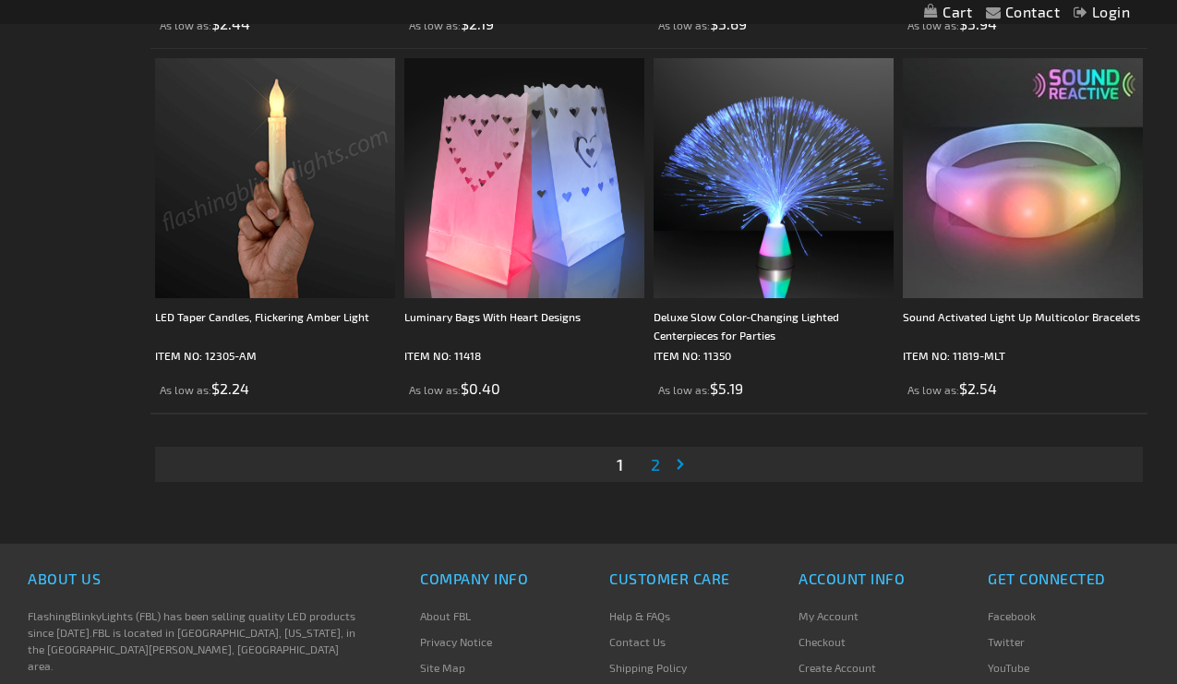
click at [656, 462] on span "2" at bounding box center [655, 464] width 9 height 20
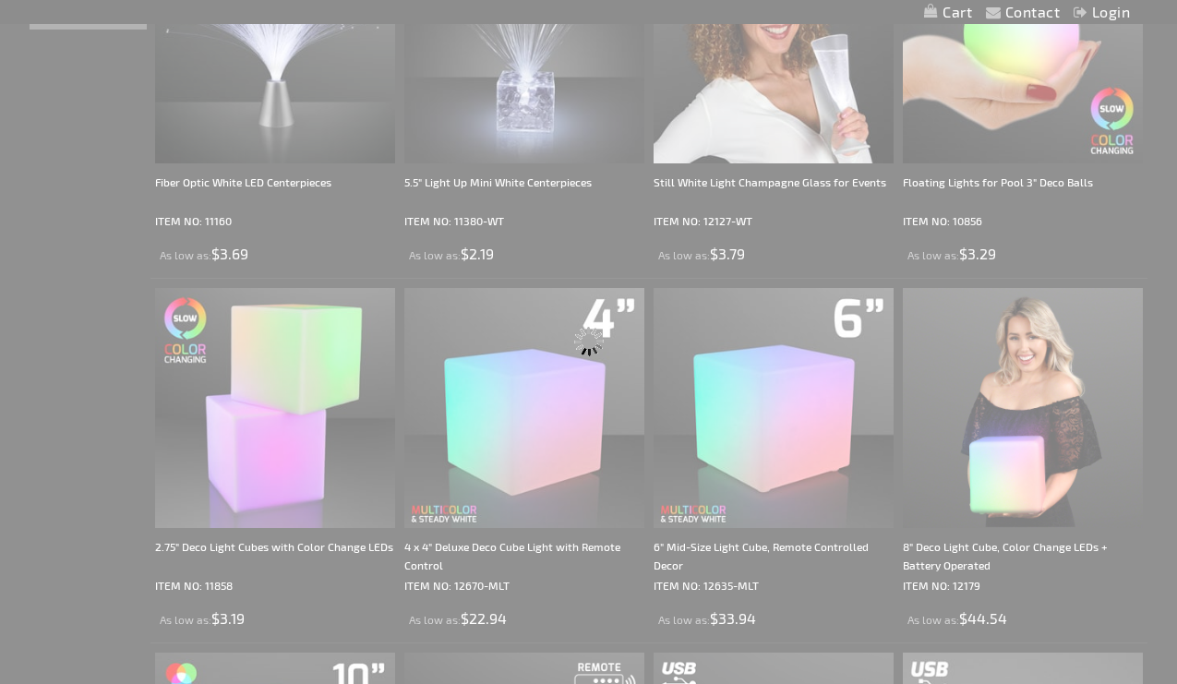
scroll to position [0, 0]
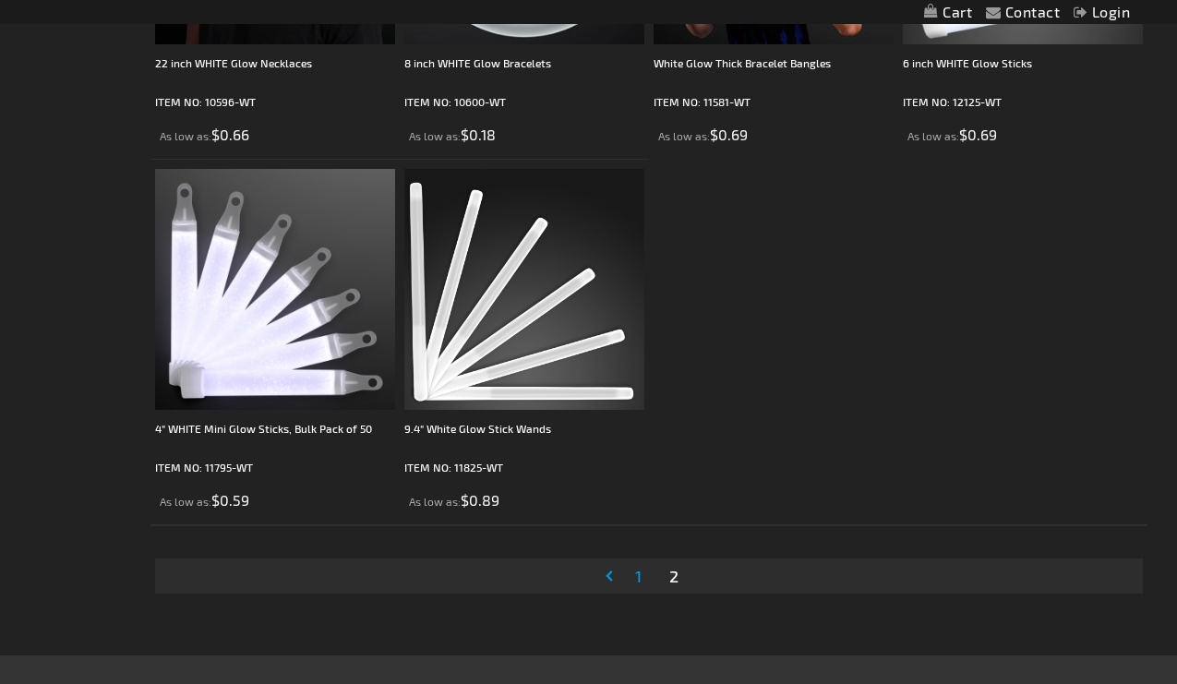
scroll to position [2212, 0]
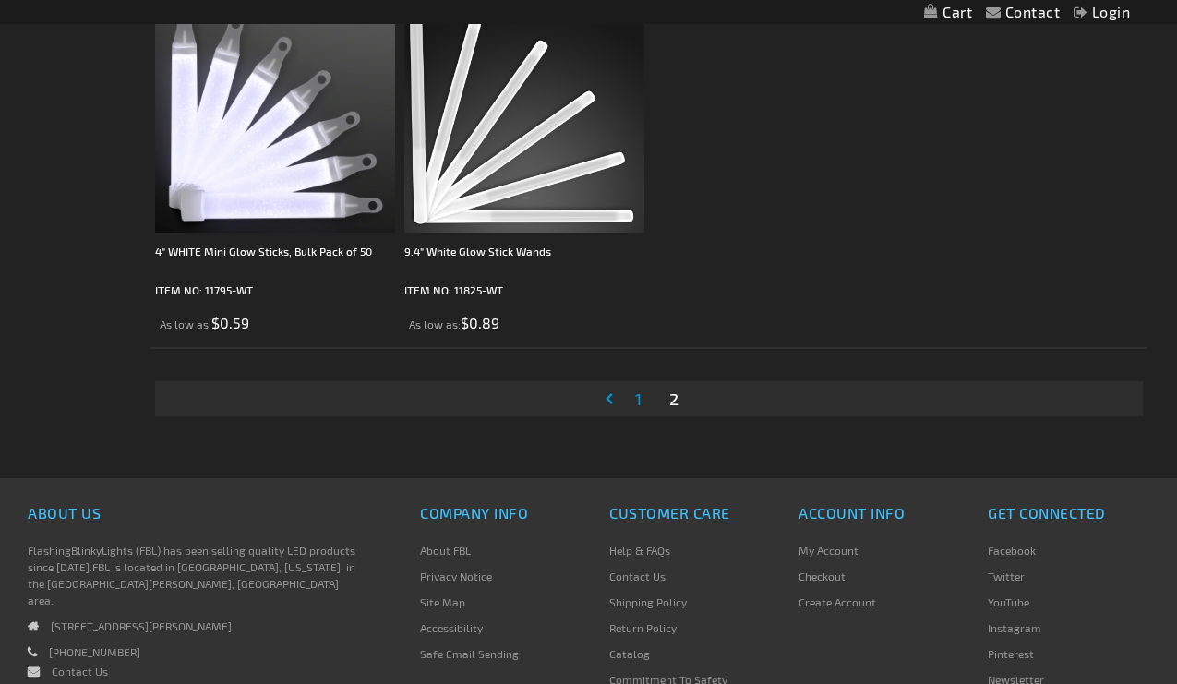
click at [634, 400] on link "Page 1" at bounding box center [638, 399] width 14 height 28
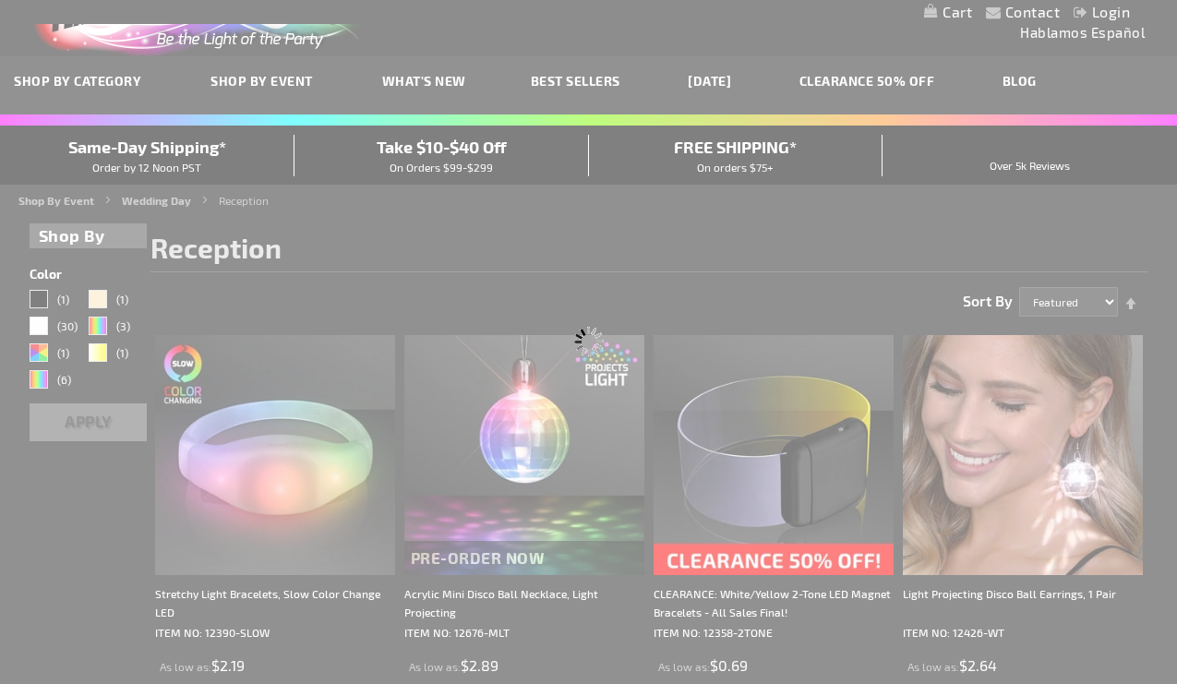
scroll to position [0, 0]
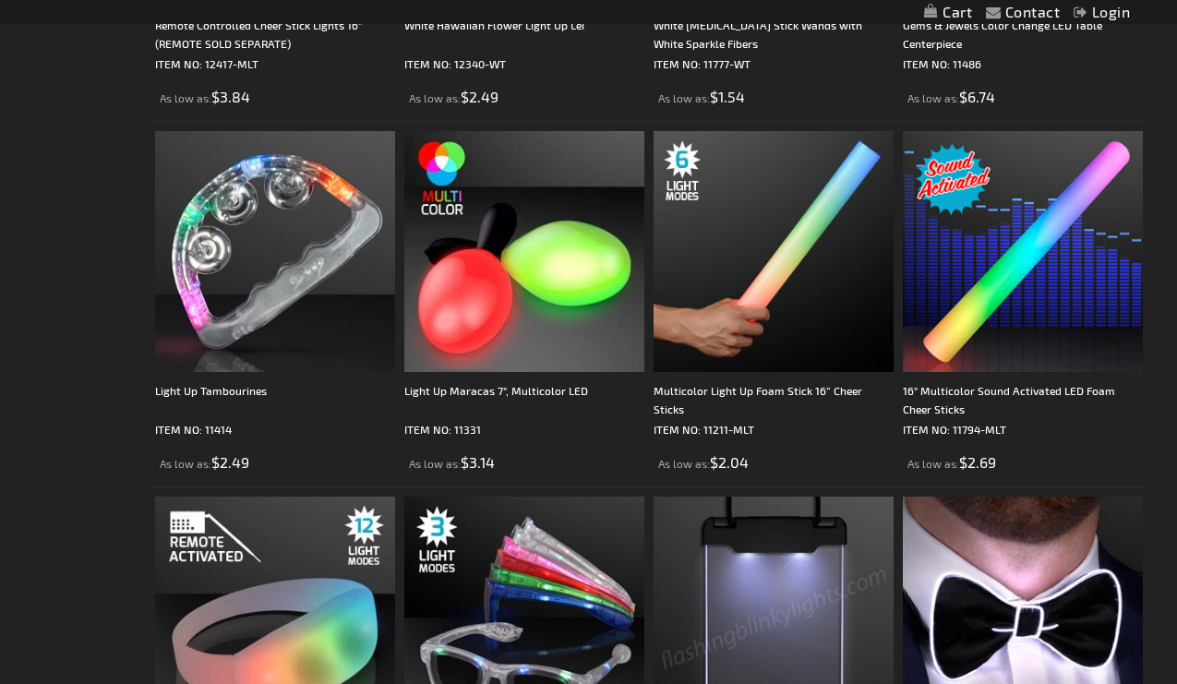
scroll to position [2172, 0]
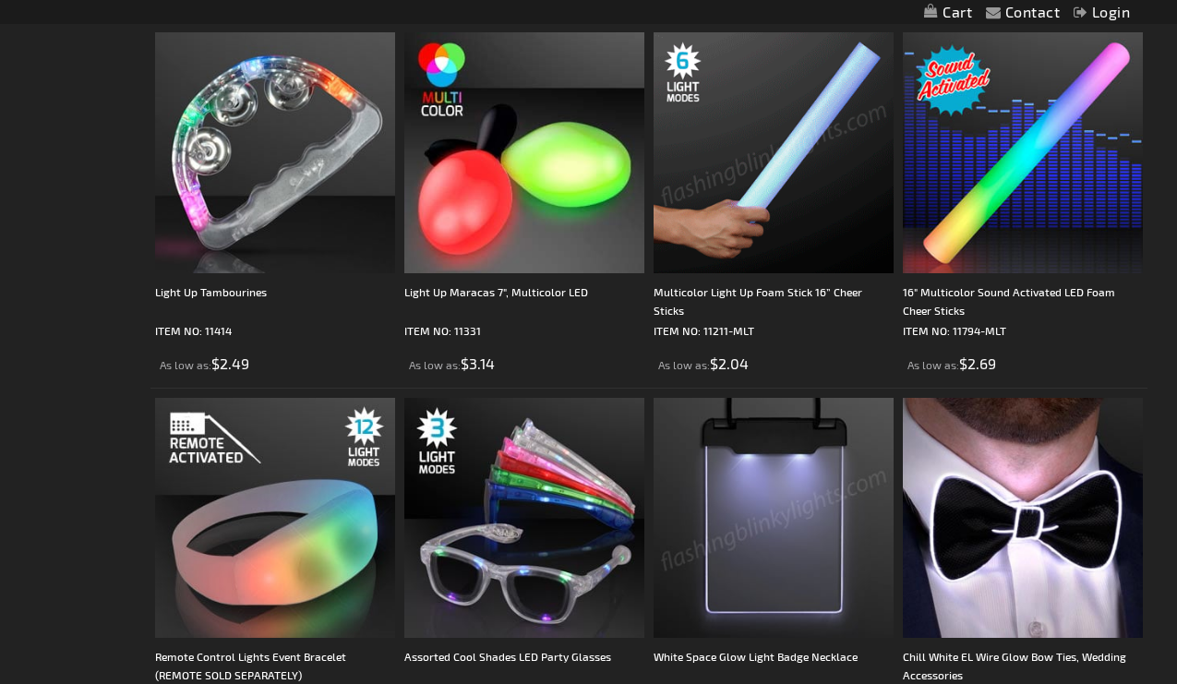
click at [772, 173] on img at bounding box center [773, 152] width 240 height 240
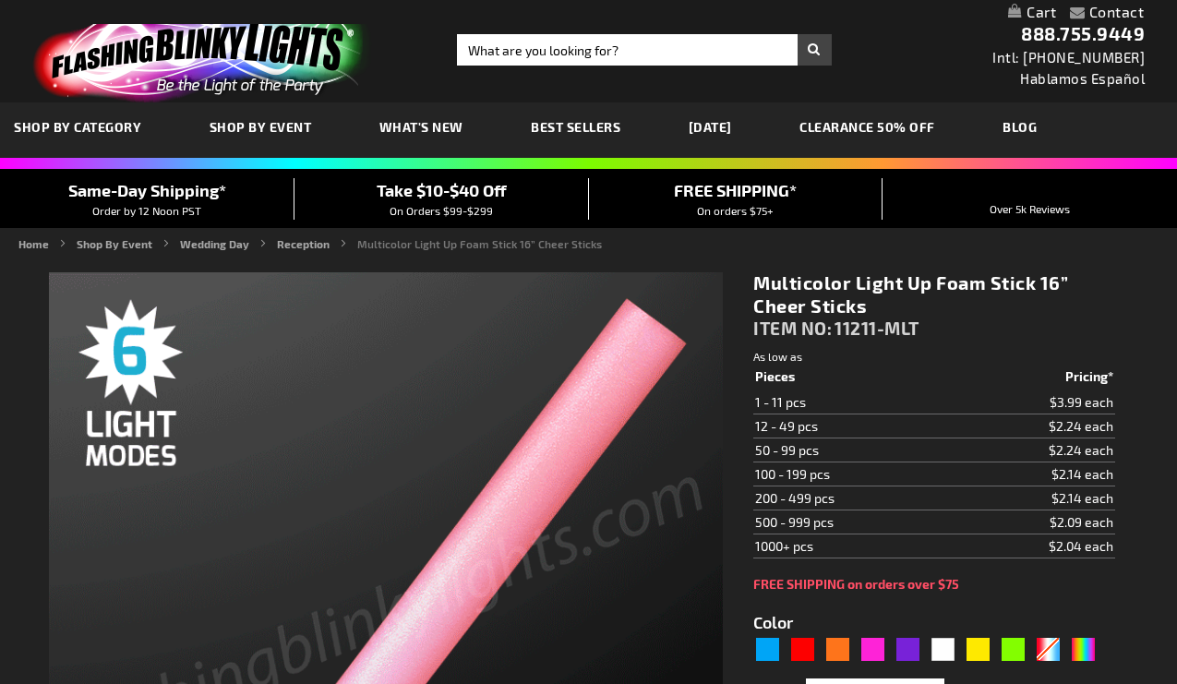
type input "5659"
